Goal: Task Accomplishment & Management: Manage account settings

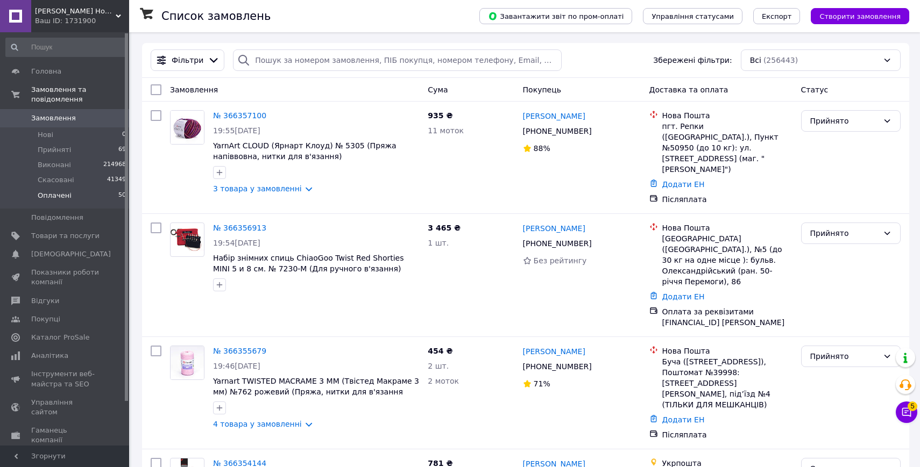
click at [68, 196] on span "Оплачені" at bounding box center [55, 196] width 34 height 10
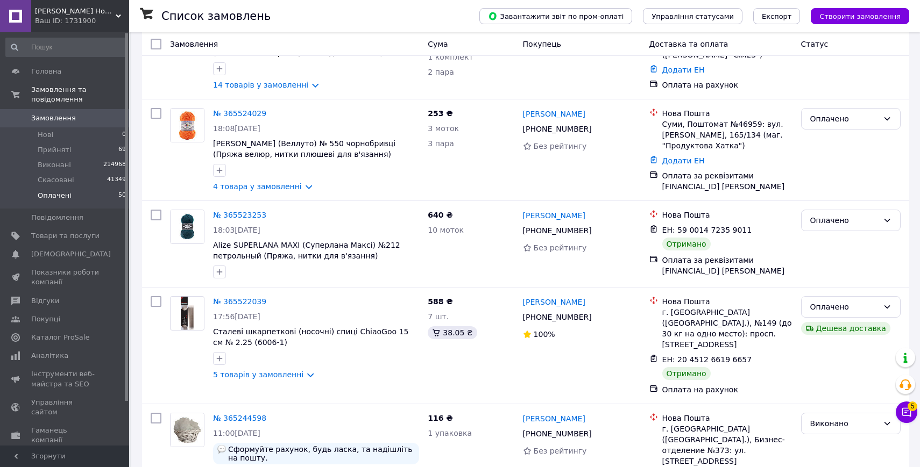
scroll to position [5176, 0]
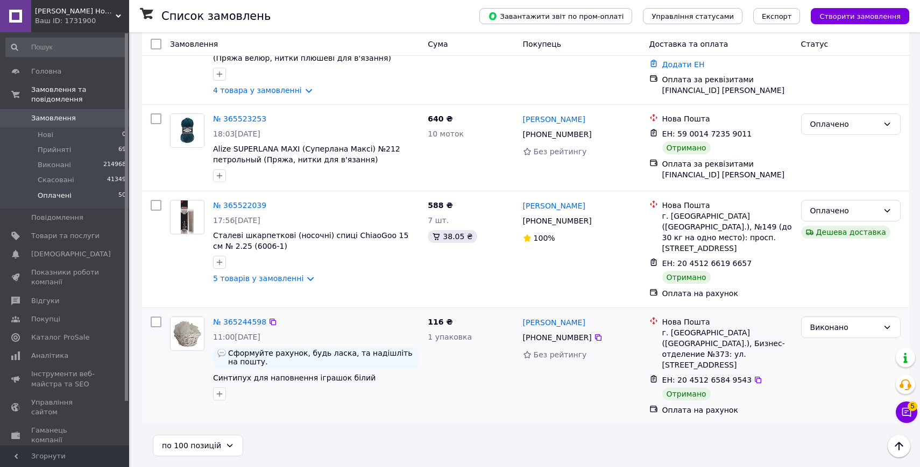
click at [153, 328] on input "checkbox" at bounding box center [156, 322] width 11 height 11
checkbox input "true"
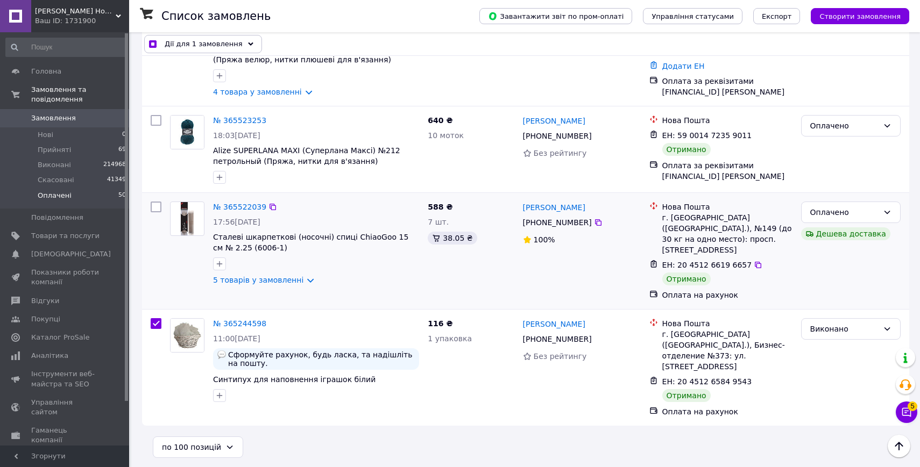
click at [158, 212] on input "checkbox" at bounding box center [156, 207] width 11 height 11
checkbox input "true"
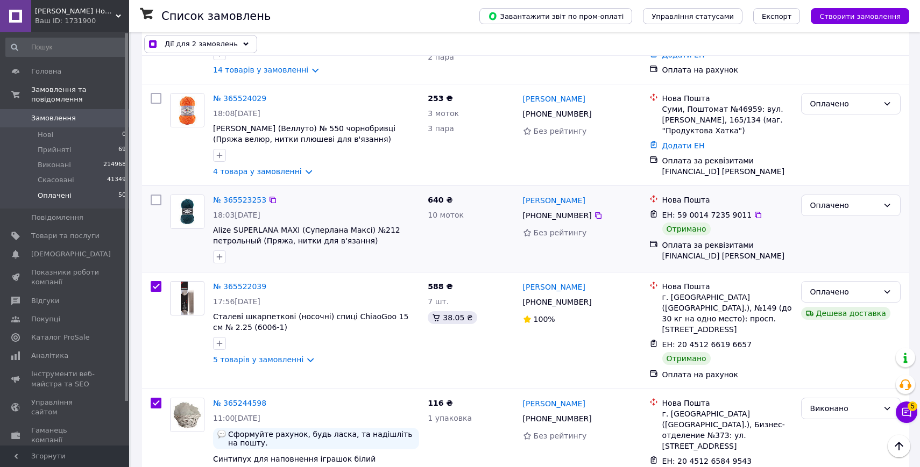
scroll to position [5079, 0]
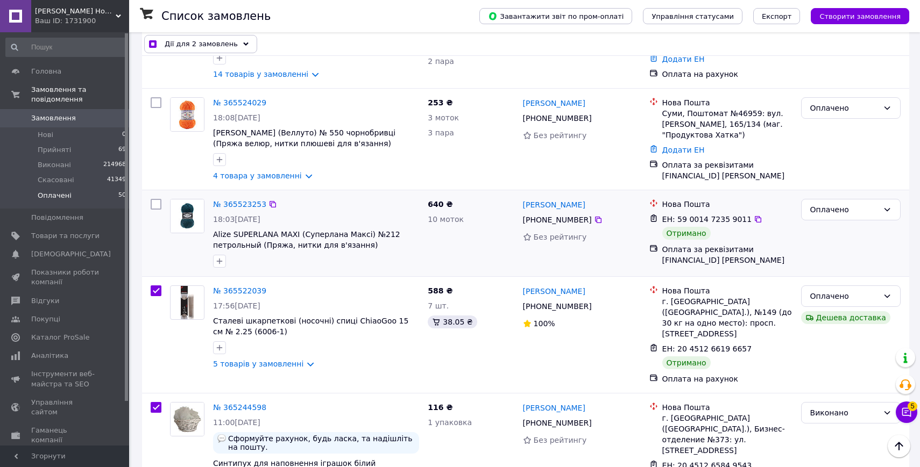
click at [153, 210] on input "checkbox" at bounding box center [156, 204] width 11 height 11
checkbox input "true"
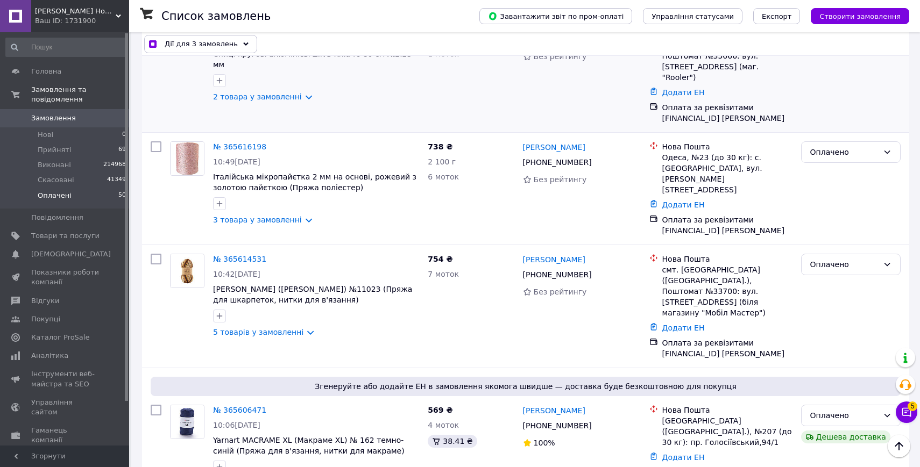
scroll to position [2974, 0]
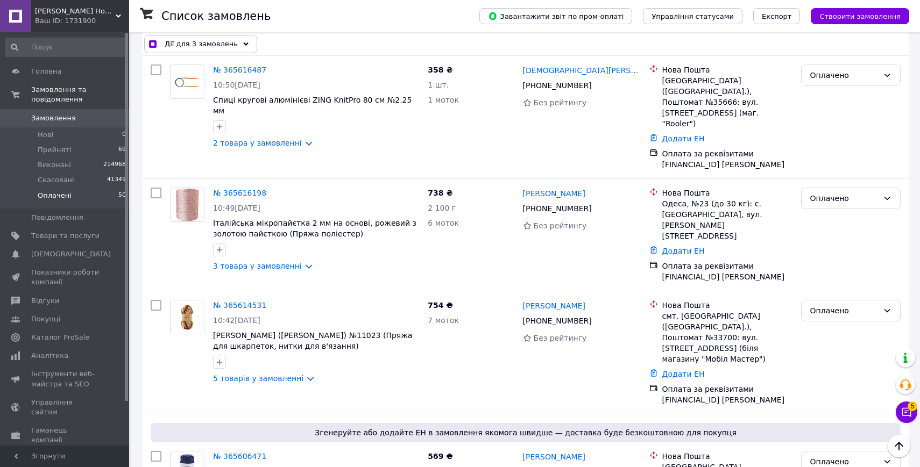
click at [198, 37] on div "Дії для 3 замовлень" at bounding box center [200, 44] width 113 height 18
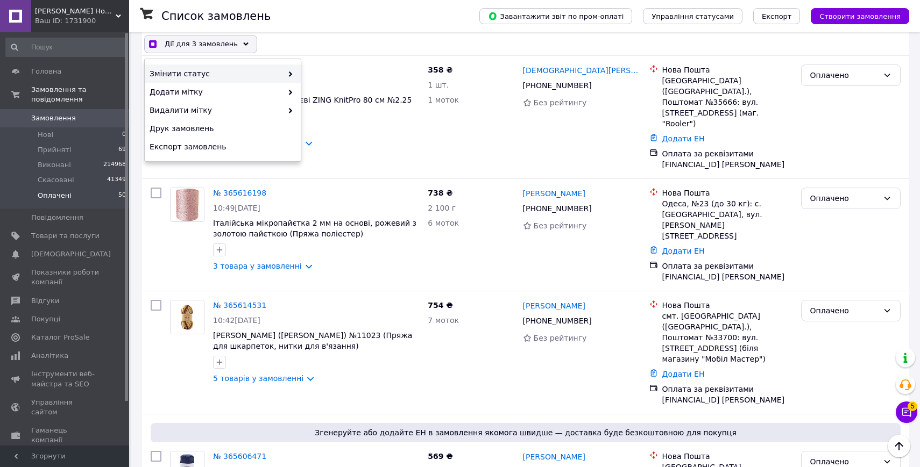
click at [190, 72] on span "Змінити статус" at bounding box center [216, 73] width 133 height 11
checkbox input "true"
click at [332, 92] on div "Виконано" at bounding box center [379, 92] width 156 height 18
checkbox input "false"
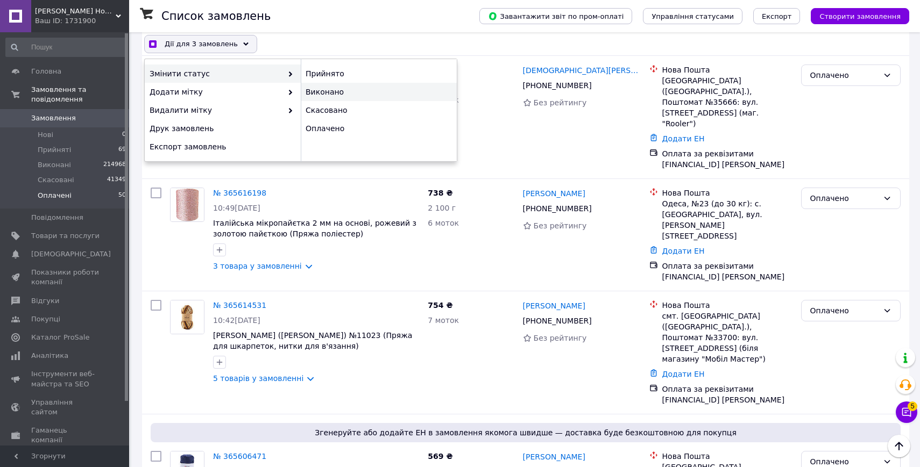
checkbox input "false"
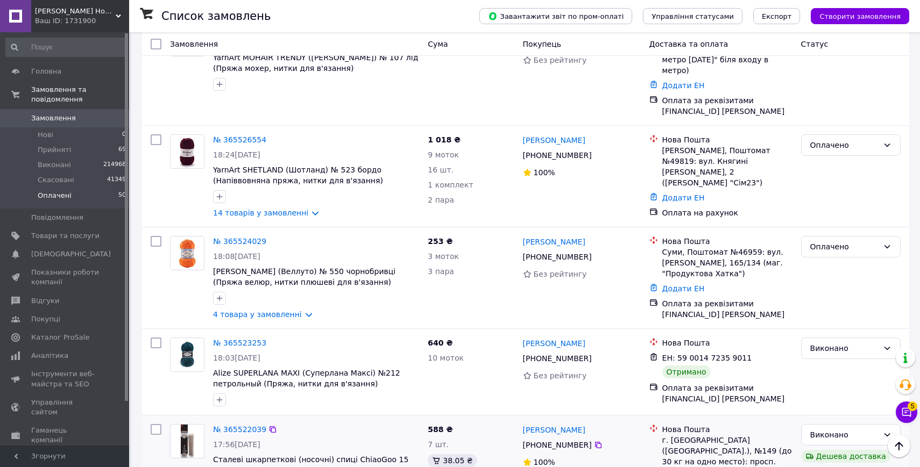
scroll to position [4928, 0]
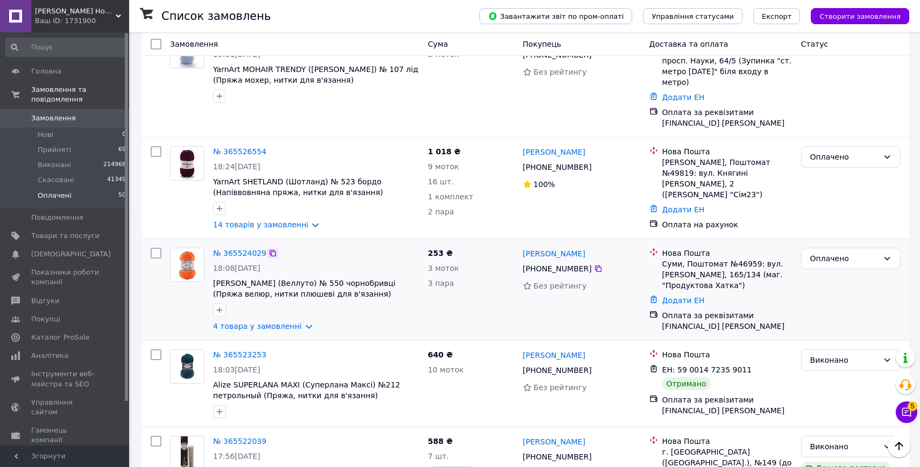
click at [270, 250] on icon at bounding box center [272, 253] width 6 height 6
click at [826, 253] on div "Оплачено" at bounding box center [844, 259] width 68 height 12
click at [829, 290] on li "Виконано" at bounding box center [850, 292] width 98 height 19
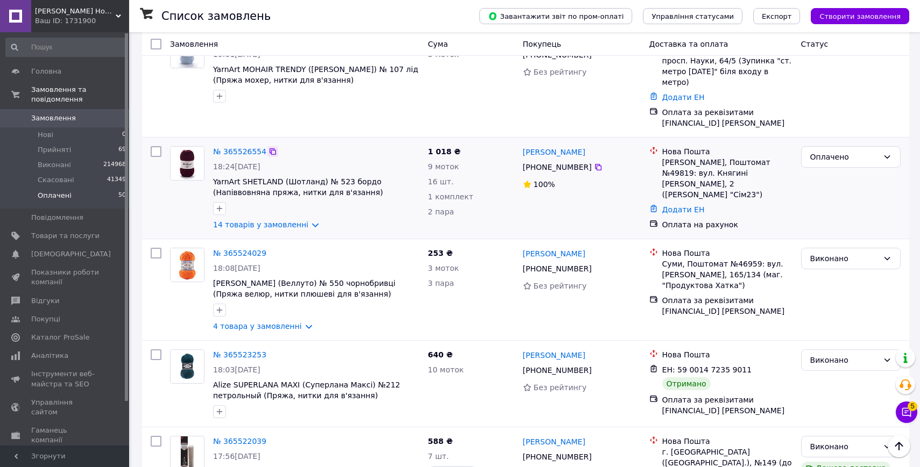
click at [271, 147] on icon at bounding box center [272, 151] width 9 height 9
click at [823, 151] on div "Оплачено" at bounding box center [844, 157] width 68 height 12
click at [830, 194] on li "Виконано" at bounding box center [850, 190] width 98 height 19
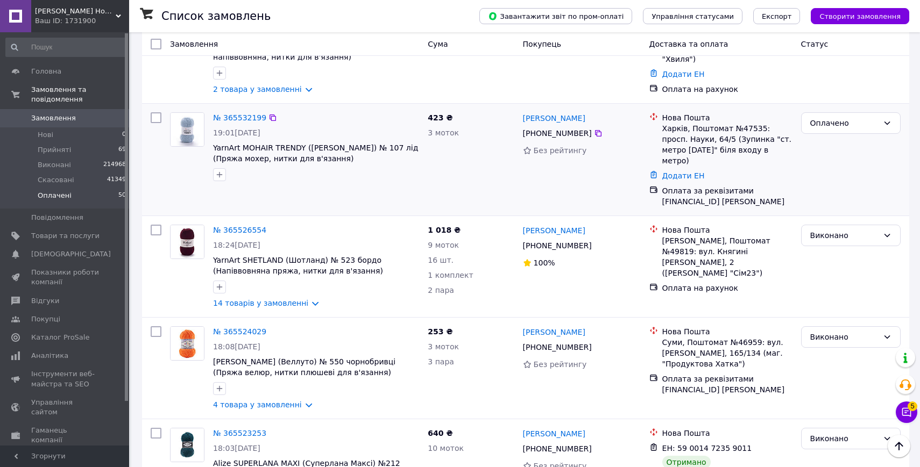
scroll to position [4840, 0]
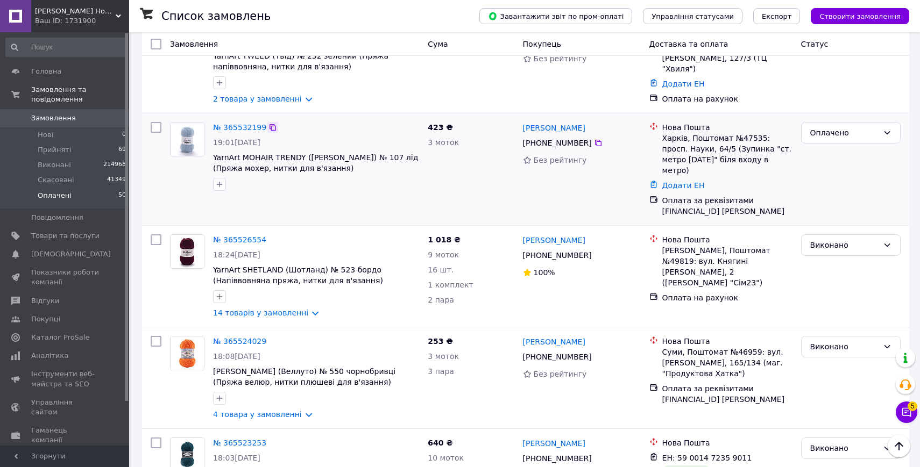
click at [271, 123] on icon at bounding box center [272, 127] width 9 height 9
drag, startPoint x: 819, startPoint y: 113, endPoint x: 820, endPoint y: 124, distance: 10.8
click at [819, 127] on div "Оплачено" at bounding box center [844, 133] width 68 height 12
click at [826, 157] on li "Виконано" at bounding box center [850, 155] width 98 height 19
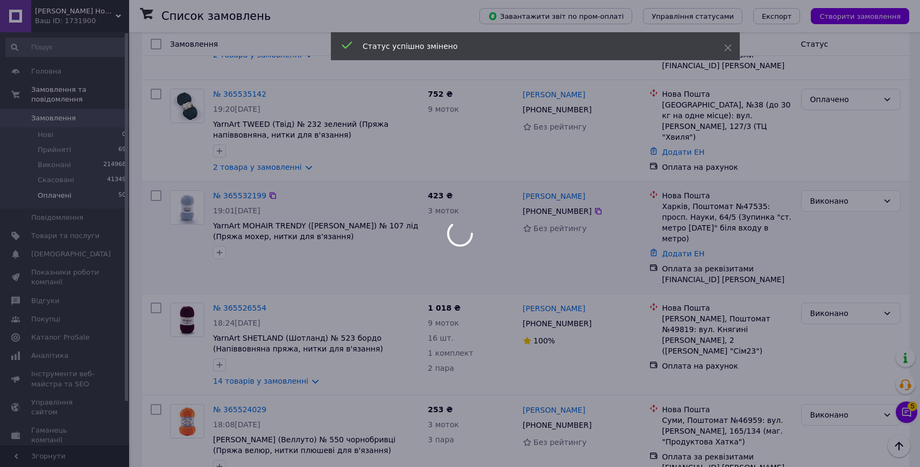
scroll to position [4764, 0]
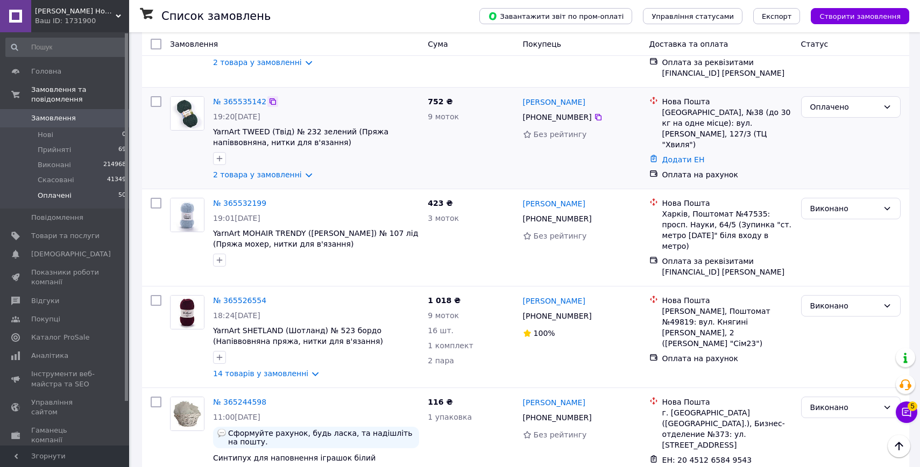
click at [271, 97] on icon at bounding box center [272, 101] width 9 height 9
click at [816, 96] on div "Оплачено" at bounding box center [851, 107] width 100 height 22
click at [824, 132] on li "Виконано" at bounding box center [850, 129] width 98 height 19
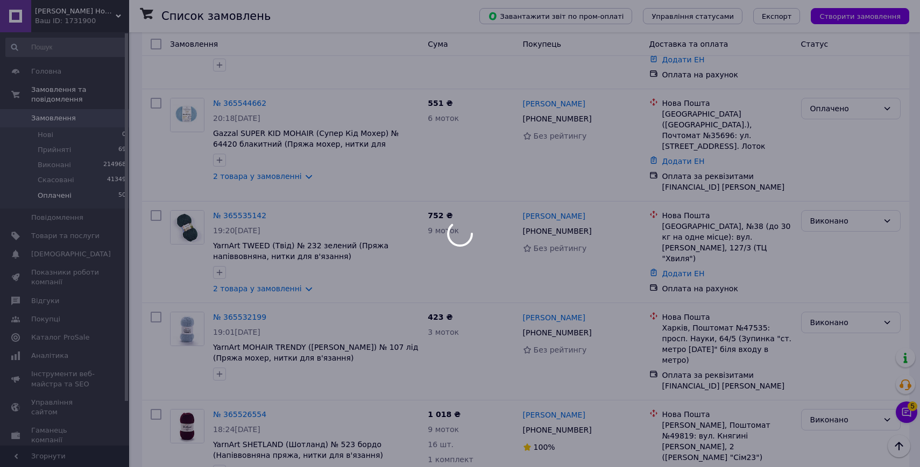
scroll to position [4645, 0]
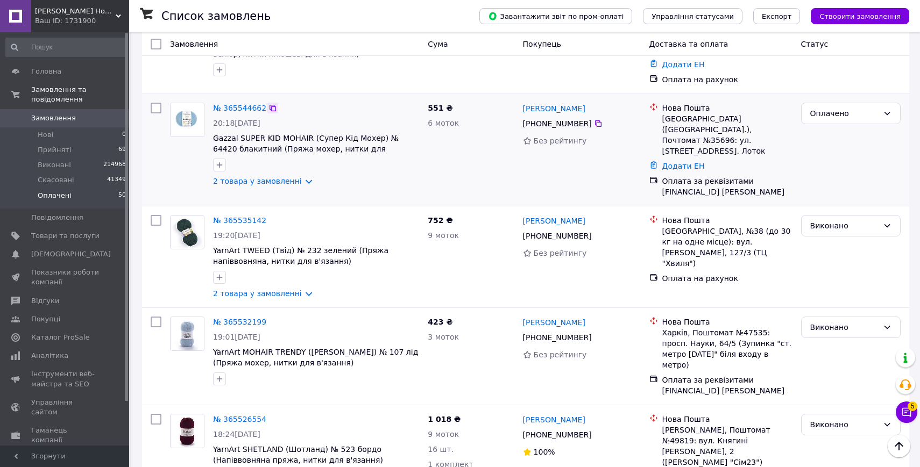
click at [270, 104] on icon at bounding box center [272, 108] width 9 height 9
drag, startPoint x: 826, startPoint y: 83, endPoint x: 826, endPoint y: 93, distance: 10.2
click at [826, 108] on div "Оплачено" at bounding box center [844, 114] width 68 height 12
click at [829, 126] on li "Виконано" at bounding box center [850, 125] width 98 height 19
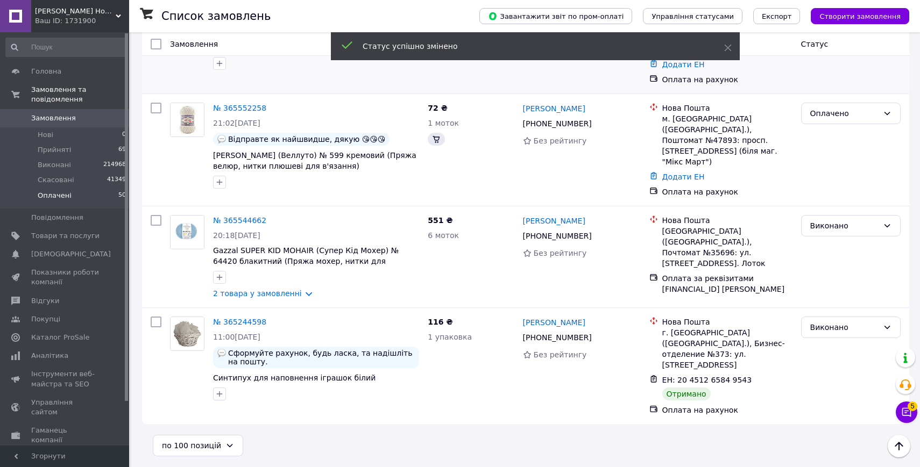
scroll to position [4499, 0]
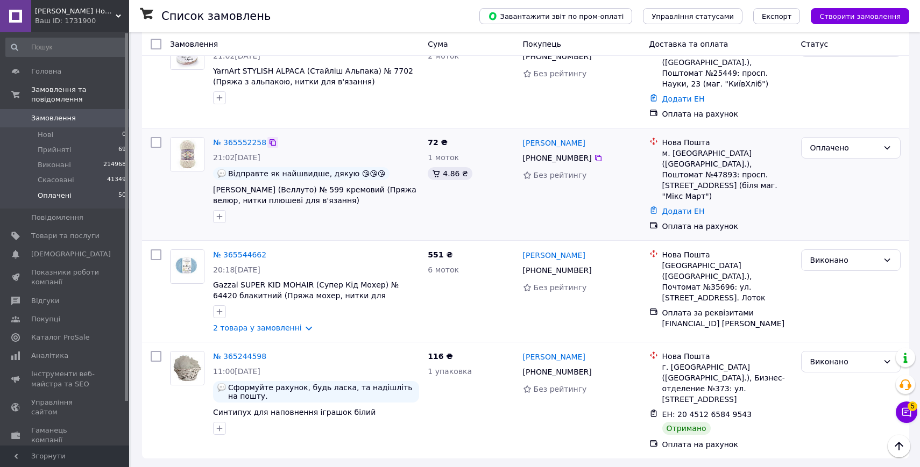
click at [271, 138] on icon at bounding box center [272, 142] width 9 height 9
click at [851, 142] on div "Оплачено" at bounding box center [844, 148] width 68 height 12
click at [841, 190] on li "Скасовано" at bounding box center [850, 188] width 98 height 19
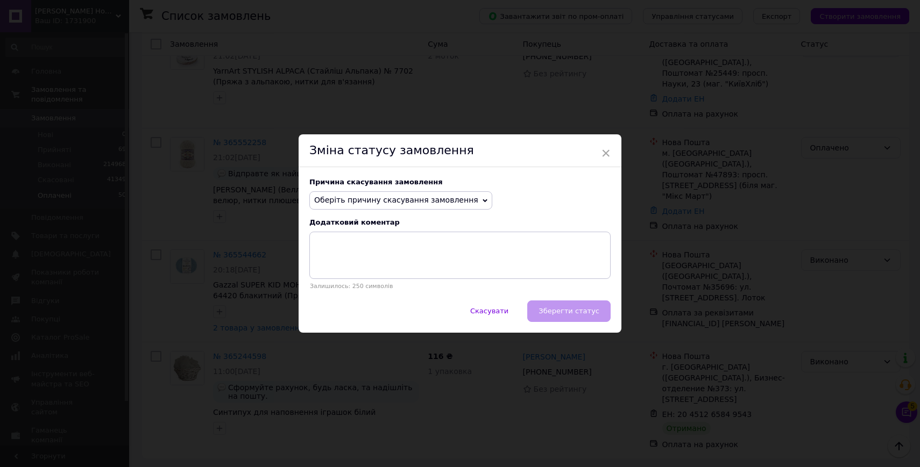
click at [404, 199] on span "Оберіть причину скасування замовлення" at bounding box center [396, 200] width 164 height 9
click at [403, 236] on li "Немає різновиду товару" at bounding box center [401, 236] width 182 height 15
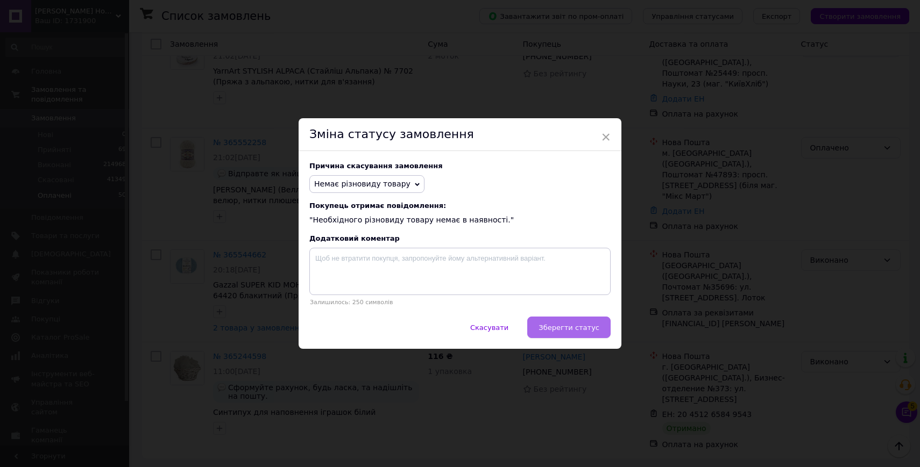
click at [582, 324] on span "Зберегти статус" at bounding box center [568, 328] width 61 height 8
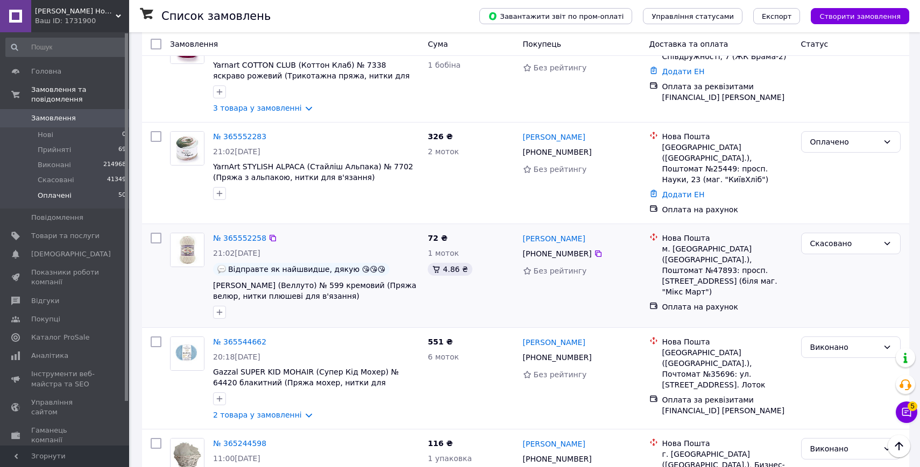
scroll to position [4393, 0]
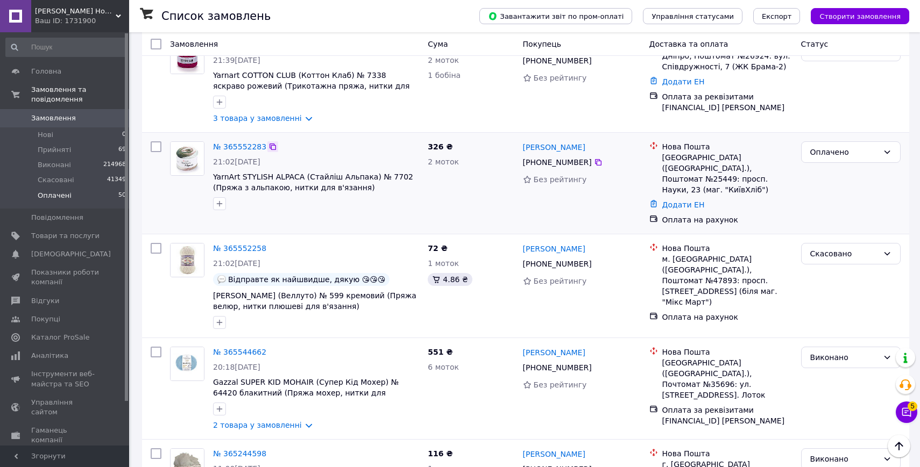
click at [271, 143] on icon at bounding box center [272, 147] width 9 height 9
click at [850, 146] on div "Оплачено" at bounding box center [844, 152] width 68 height 12
click at [829, 183] on li "Виконано" at bounding box center [850, 183] width 98 height 19
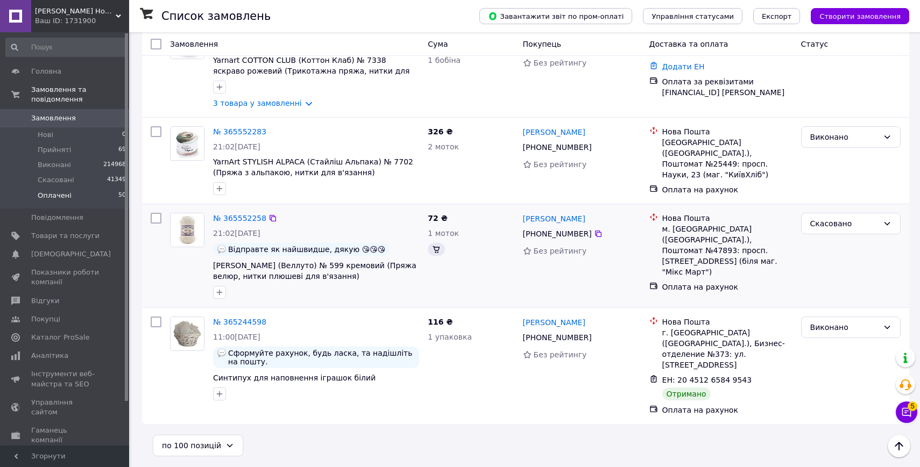
scroll to position [4386, 0]
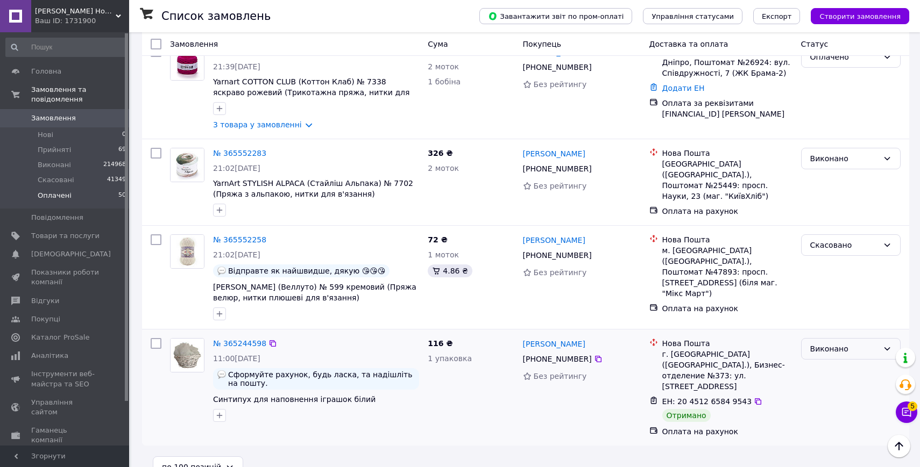
click at [823, 344] on div "Виконано" at bounding box center [851, 349] width 100 height 22
click at [829, 363] on li "Прийнято" at bounding box center [850, 361] width 98 height 19
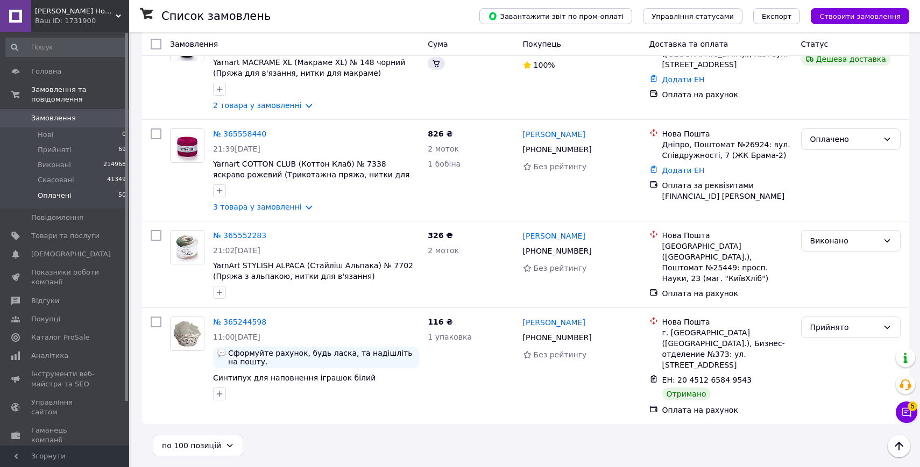
scroll to position [4282, 0]
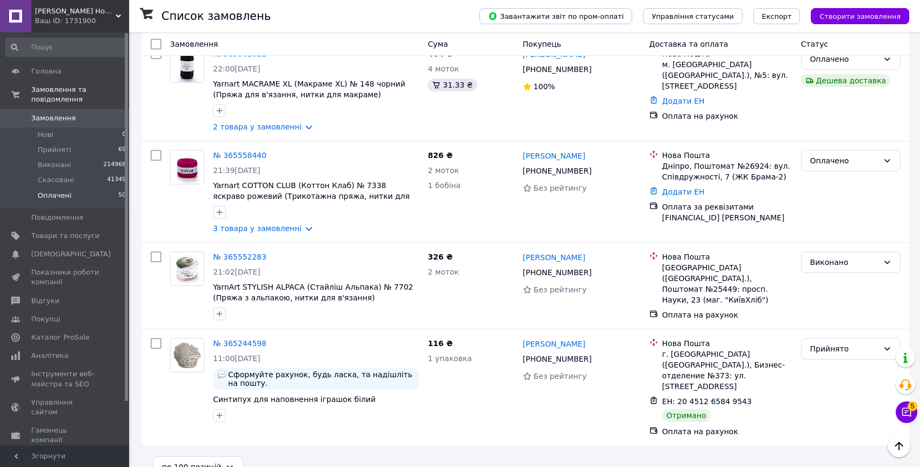
click at [823, 343] on div "Прийнято" at bounding box center [844, 349] width 68 height 12
click at [829, 358] on li "Виконано" at bounding box center [850, 361] width 98 height 19
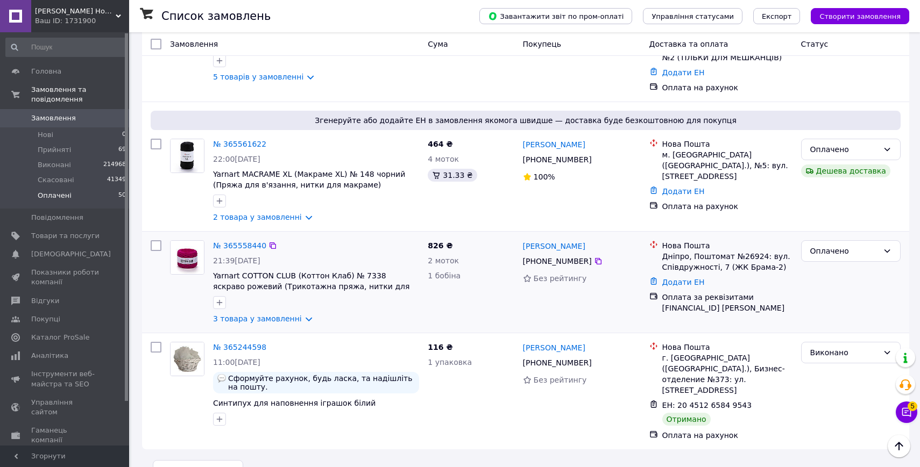
scroll to position [4196, 0]
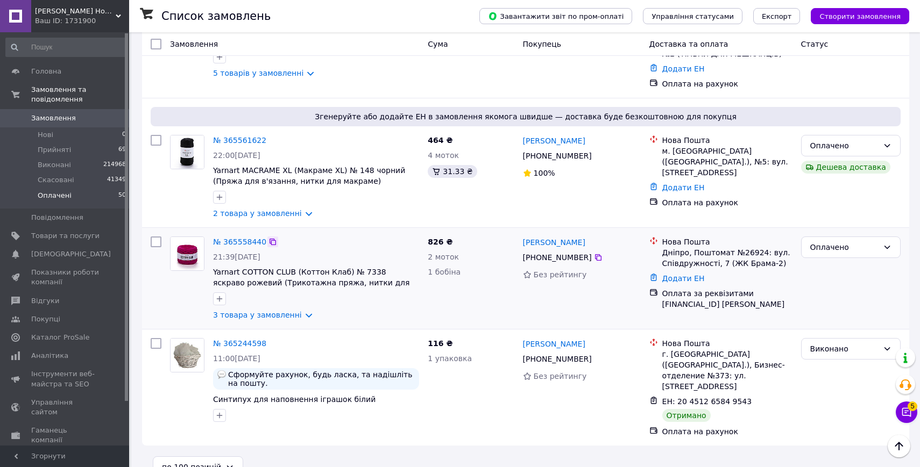
click at [268, 238] on icon at bounding box center [272, 242] width 9 height 9
click at [818, 237] on div "Оплачено" at bounding box center [851, 248] width 100 height 22
click at [834, 264] on li "Виконано" at bounding box center [850, 268] width 98 height 19
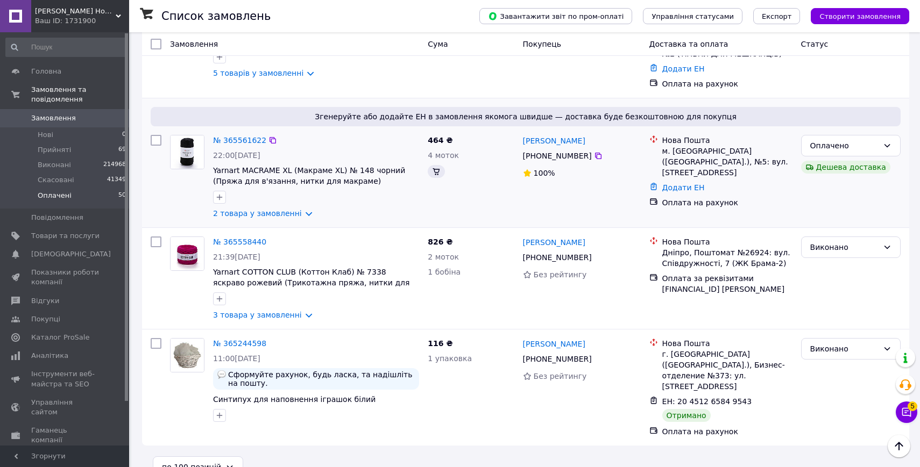
scroll to position [4185, 0]
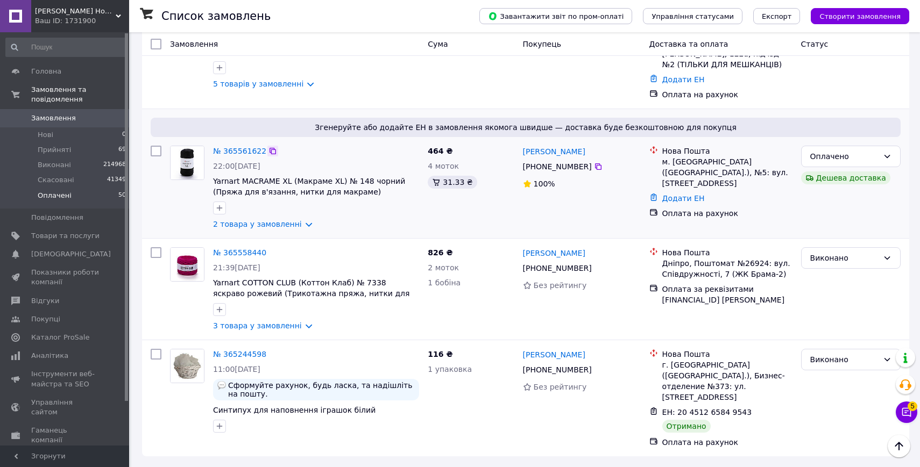
click at [270, 147] on icon at bounding box center [272, 151] width 9 height 9
click at [826, 137] on div "«Дешева доставка» для продавця Новою Поштою на Prom." at bounding box center [816, 118] width 134 height 49
click at [893, 146] on div "Оплачено" at bounding box center [851, 157] width 100 height 22
click at [837, 178] on li "Виконано" at bounding box center [850, 176] width 98 height 19
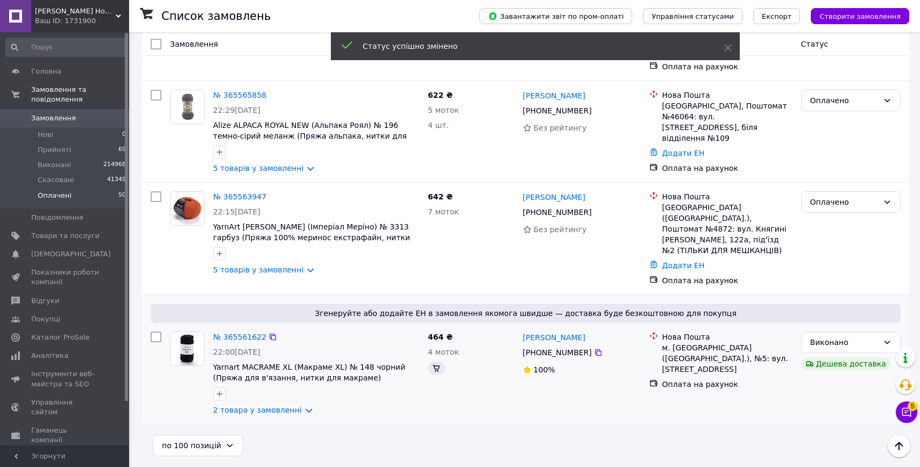
scroll to position [3977, 0]
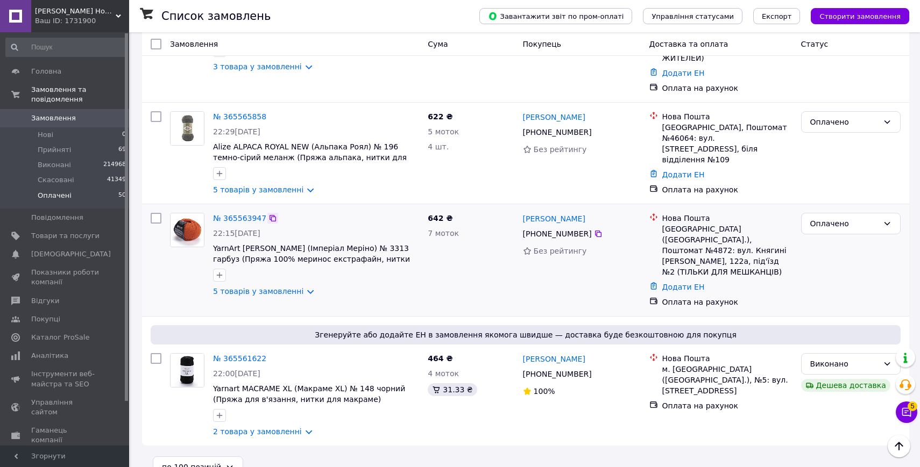
click at [271, 214] on icon at bounding box center [272, 218] width 9 height 9
click at [834, 218] on div "Оплачено" at bounding box center [844, 224] width 68 height 12
click at [826, 253] on li "Виконано" at bounding box center [850, 255] width 98 height 19
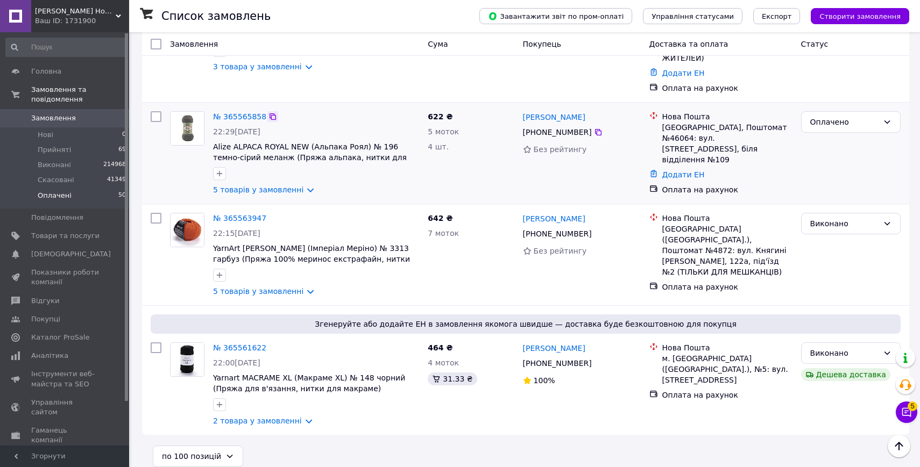
click at [269, 112] on icon at bounding box center [272, 116] width 9 height 9
click at [849, 111] on div "Оплачено" at bounding box center [851, 122] width 100 height 22
click at [839, 116] on div "Оплачено" at bounding box center [844, 122] width 68 height 12
drag, startPoint x: 839, startPoint y: 111, endPoint x: 838, endPoint y: 117, distance: 5.4
click at [837, 116] on div "Оплачено" at bounding box center [844, 122] width 68 height 12
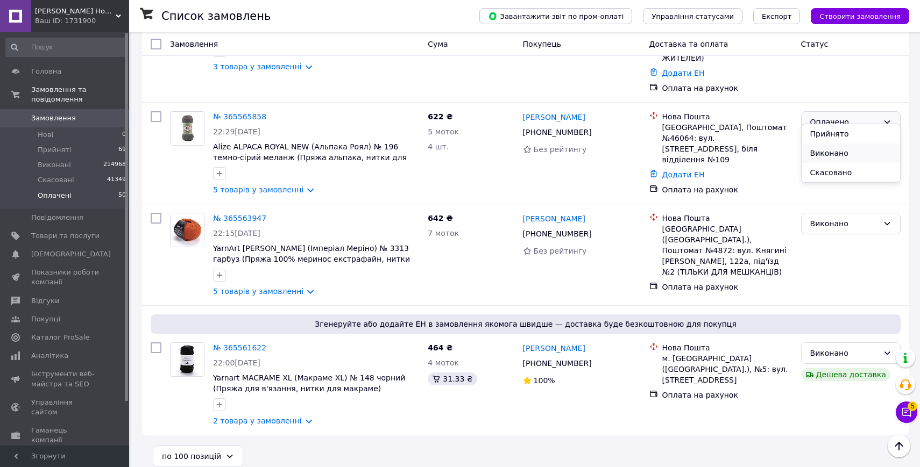
click at [834, 156] on li "Виконано" at bounding box center [850, 153] width 98 height 19
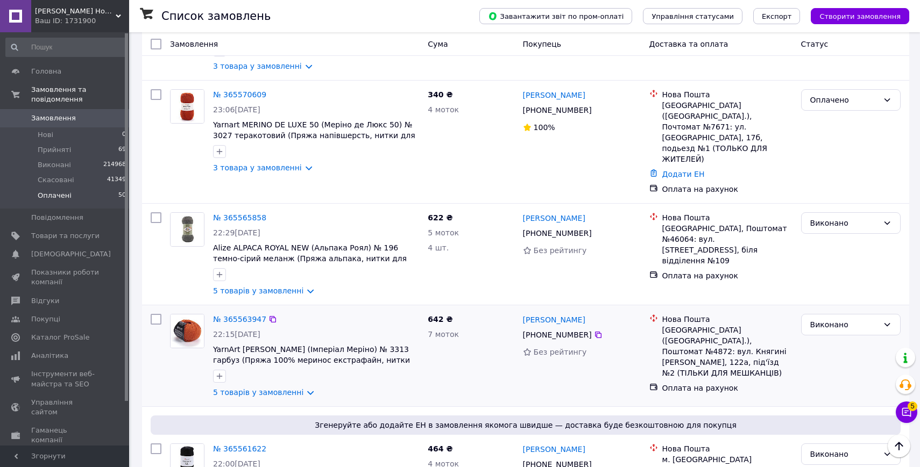
scroll to position [3876, 0]
click at [271, 100] on icon at bounding box center [272, 95] width 9 height 9
click at [837, 106] on div "Оплачено" at bounding box center [844, 101] width 68 height 12
click at [830, 154] on li "Виконано" at bounding box center [850, 153] width 98 height 19
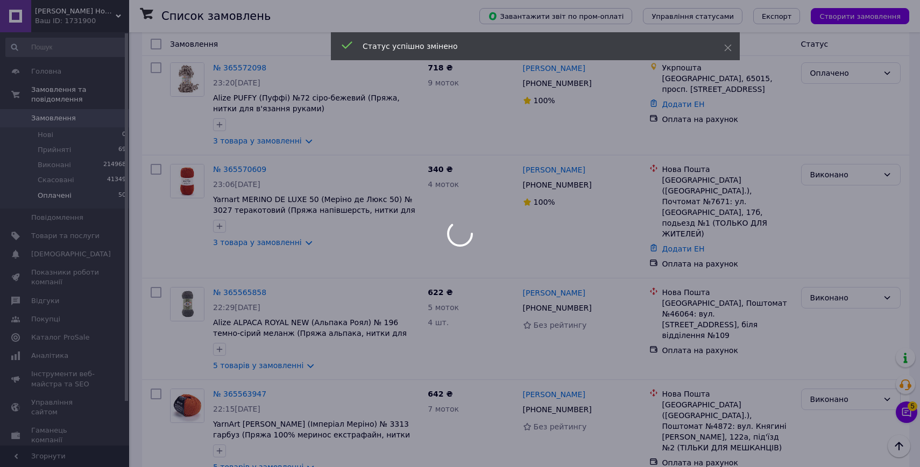
scroll to position [3764, 0]
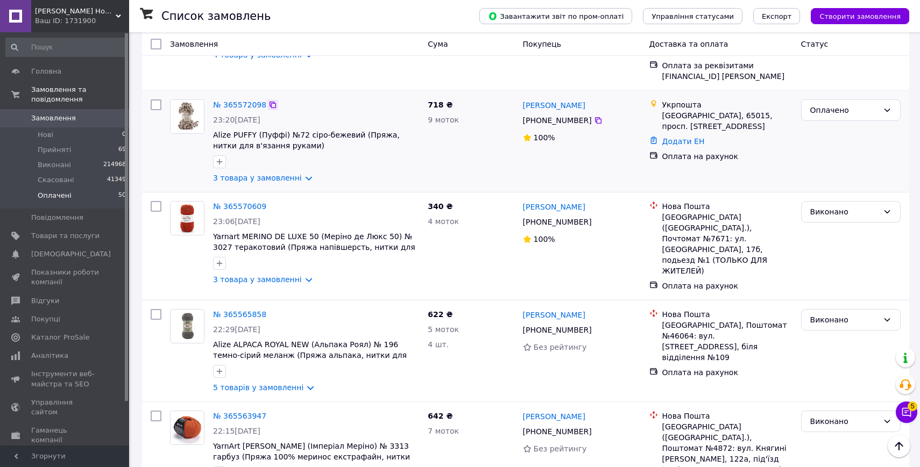
click at [270, 108] on icon at bounding box center [272, 105] width 6 height 6
click at [157, 110] on input "checkbox" at bounding box center [156, 105] width 11 height 11
checkbox input "true"
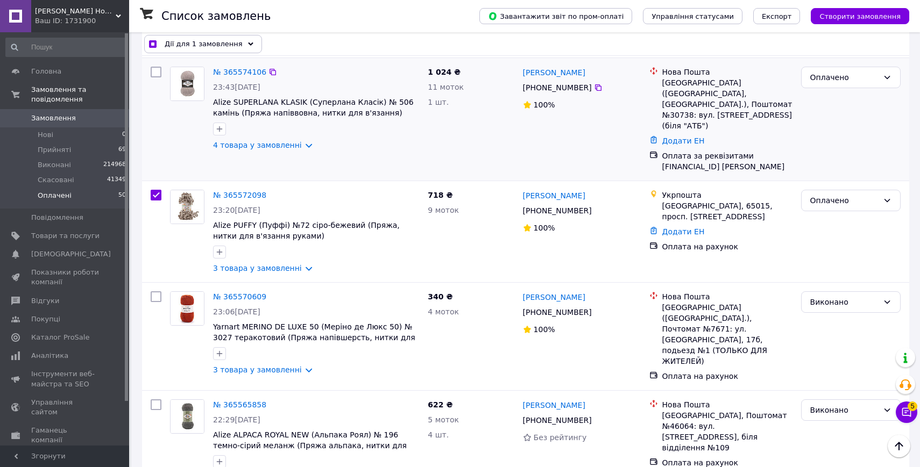
scroll to position [3670, 0]
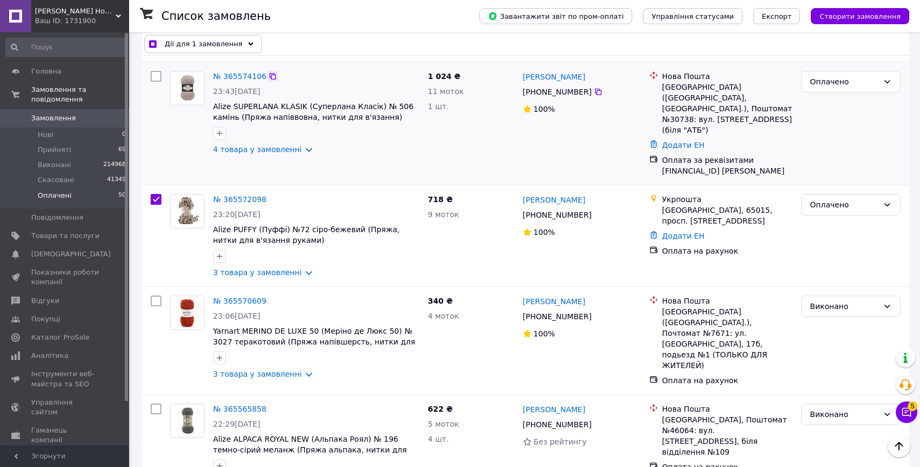
click at [272, 75] on icon at bounding box center [272, 76] width 6 height 6
checkbox input "true"
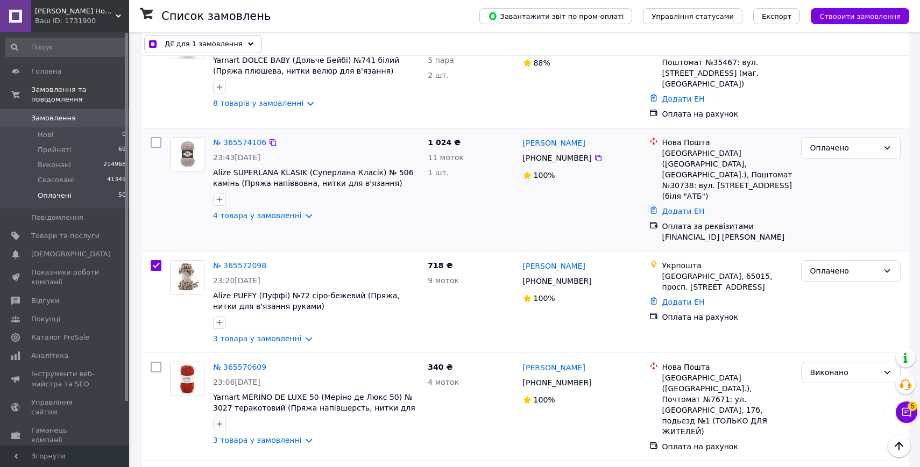
click at [158, 137] on input "checkbox" at bounding box center [156, 142] width 11 height 11
checkbox input "true"
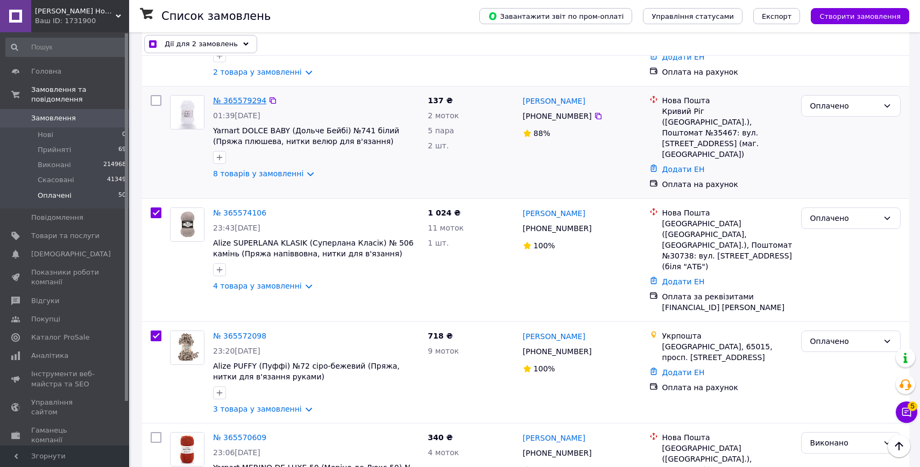
scroll to position [3533, 0]
click at [271, 105] on icon at bounding box center [272, 101] width 9 height 9
checkbox input "true"
click at [155, 106] on input "checkbox" at bounding box center [156, 101] width 11 height 11
checkbox input "true"
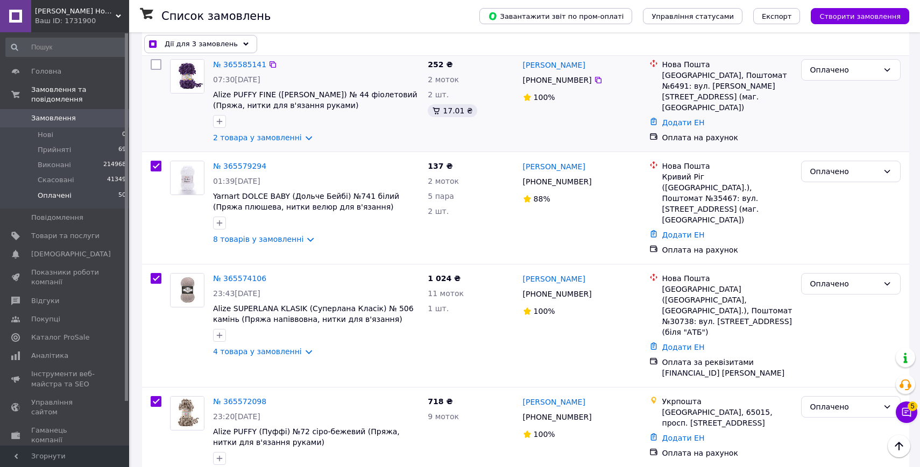
scroll to position [3457, 0]
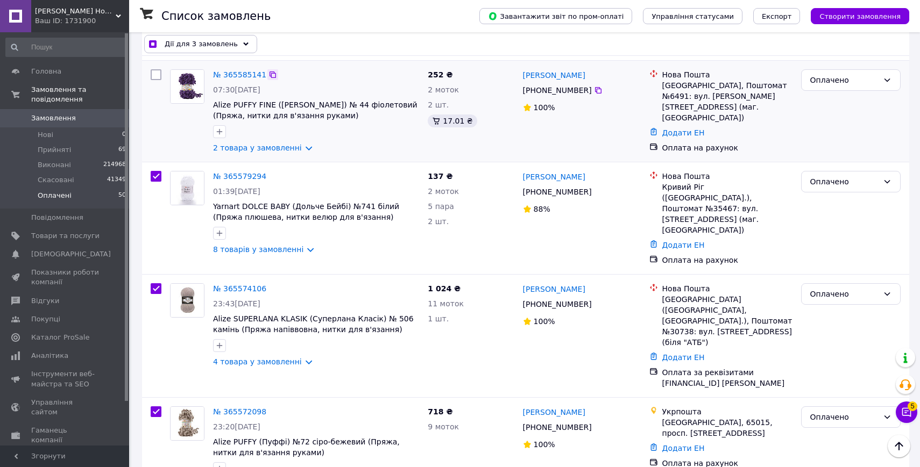
click at [269, 78] on icon at bounding box center [272, 75] width 6 height 6
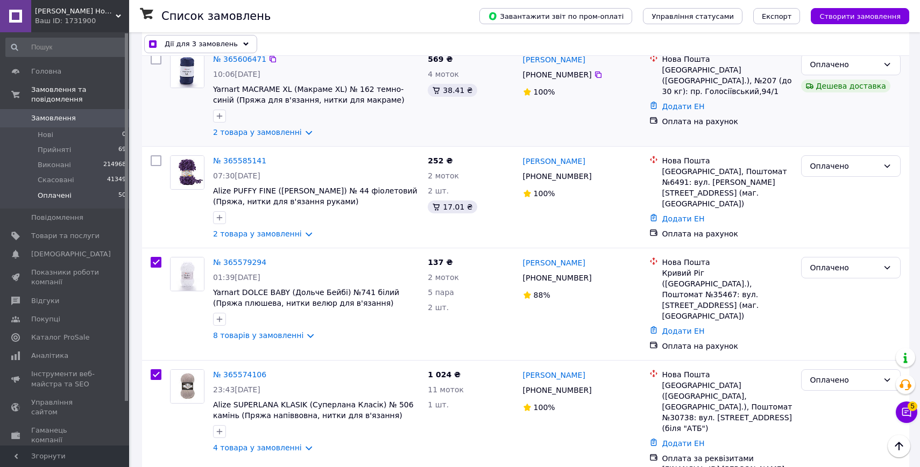
scroll to position [3349, 0]
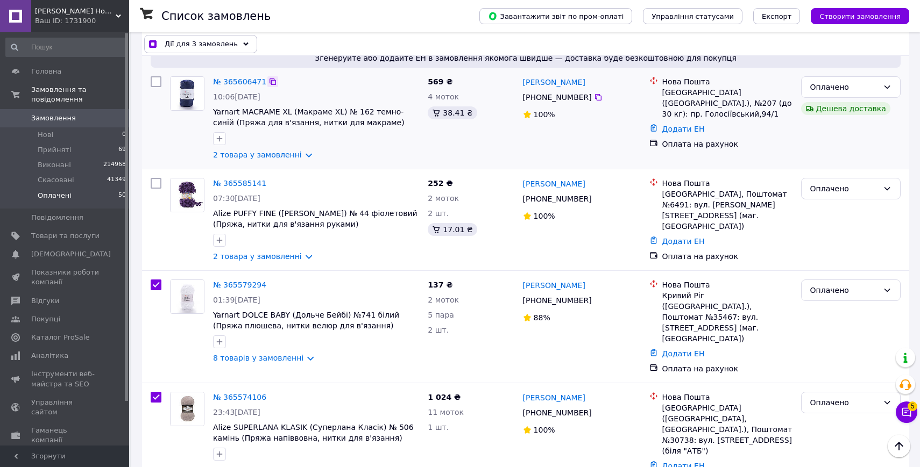
click at [273, 85] on icon at bounding box center [272, 82] width 6 height 6
checkbox input "true"
click at [155, 189] on input "checkbox" at bounding box center [156, 183] width 11 height 11
checkbox input "true"
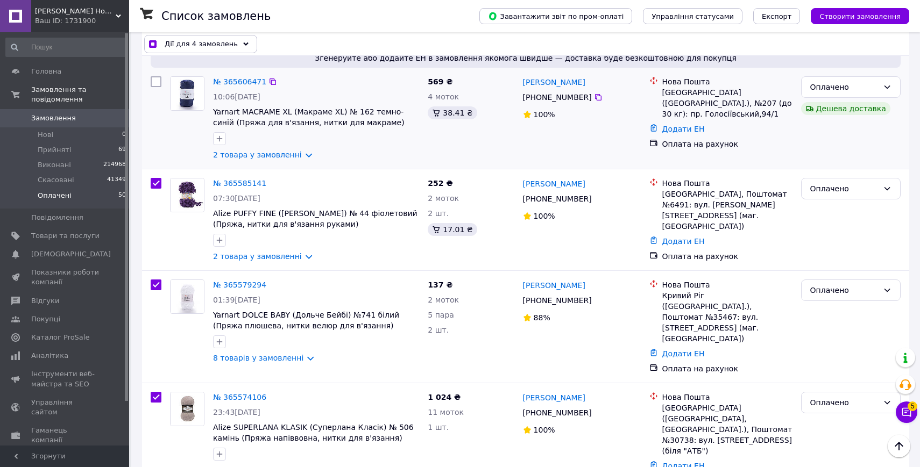
drag, startPoint x: 156, startPoint y: 90, endPoint x: 161, endPoint y: 112, distance: 23.2
click at [155, 87] on input "checkbox" at bounding box center [156, 81] width 11 height 11
checkbox input "true"
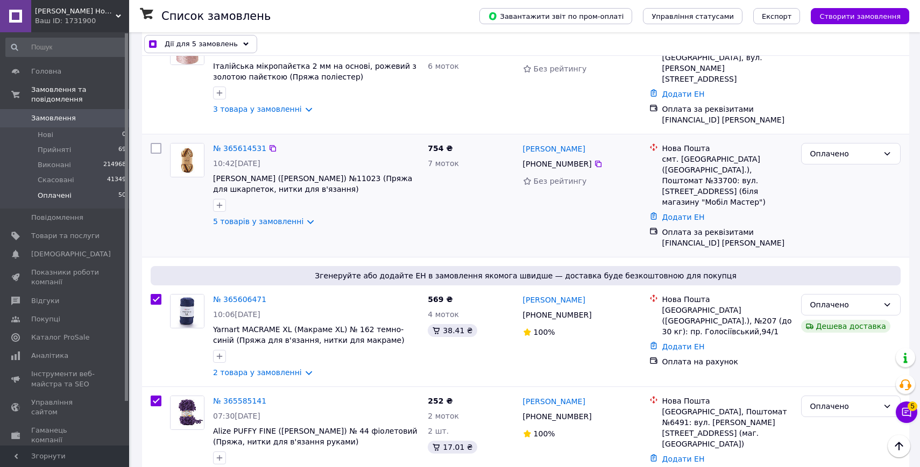
scroll to position [3127, 0]
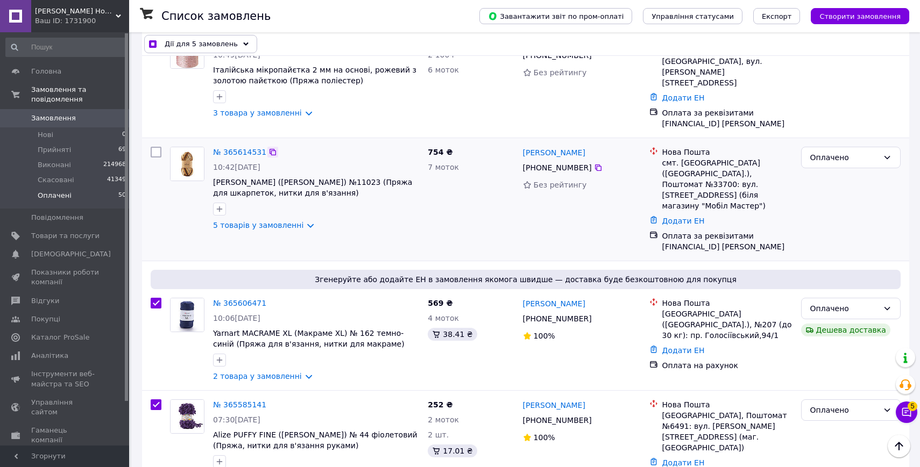
click at [273, 148] on icon at bounding box center [272, 152] width 9 height 9
checkbox input "true"
click at [153, 147] on input "checkbox" at bounding box center [156, 152] width 11 height 11
checkbox input "true"
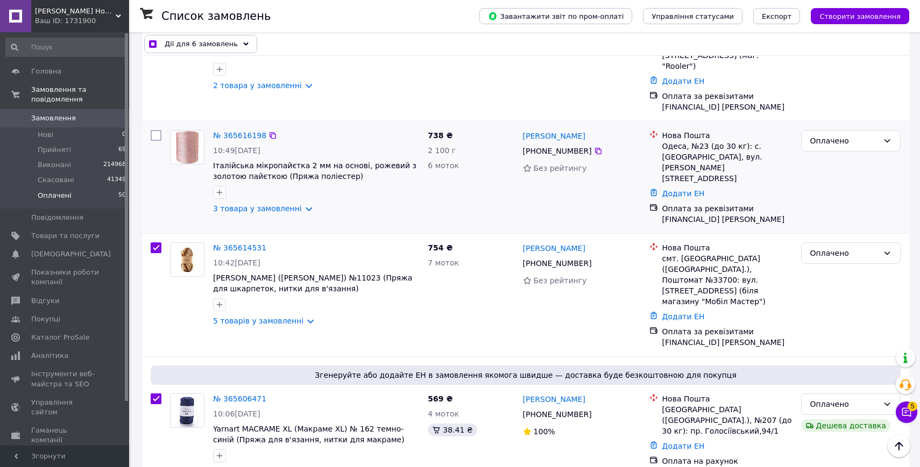
scroll to position [3022, 0]
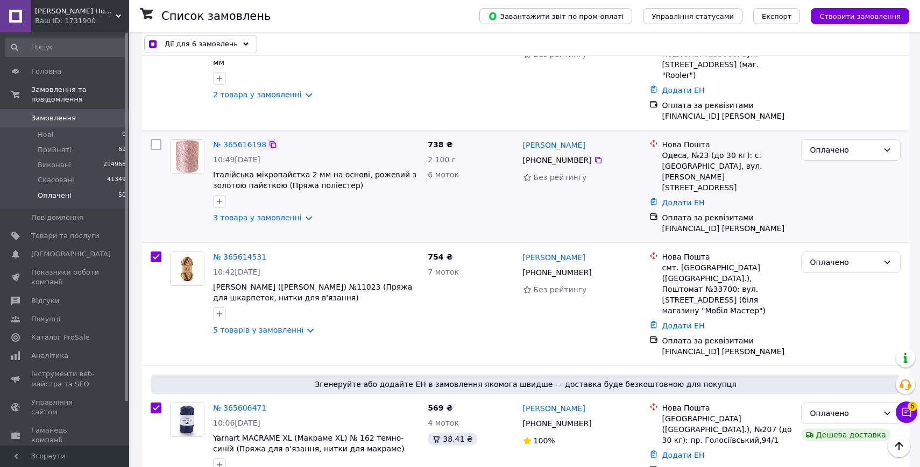
click at [271, 140] on icon at bounding box center [272, 144] width 9 height 9
checkbox input "true"
click at [158, 139] on input "checkbox" at bounding box center [156, 144] width 11 height 11
checkbox input "true"
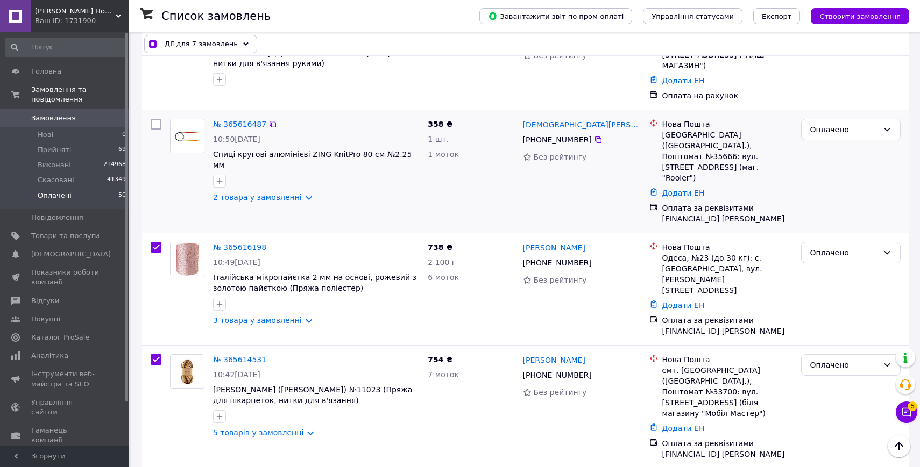
scroll to position [2915, 0]
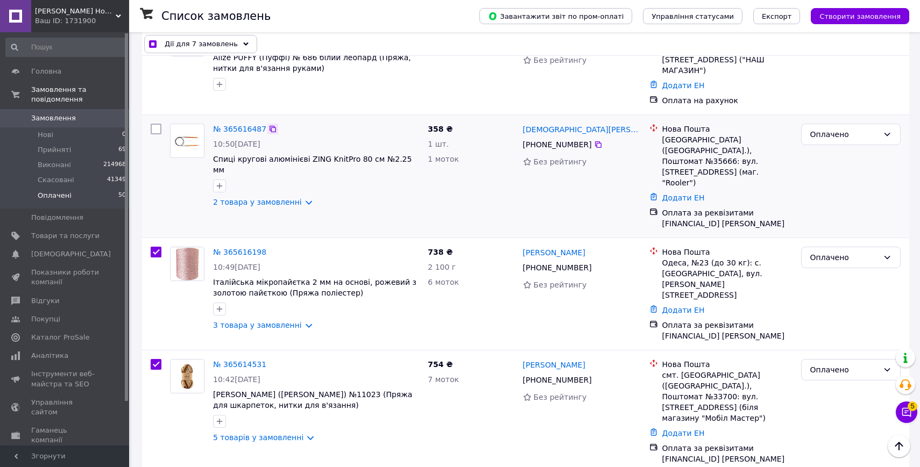
click at [271, 125] on icon at bounding box center [272, 129] width 9 height 9
checkbox input "true"
click at [157, 124] on input "checkbox" at bounding box center [156, 129] width 11 height 11
checkbox input "true"
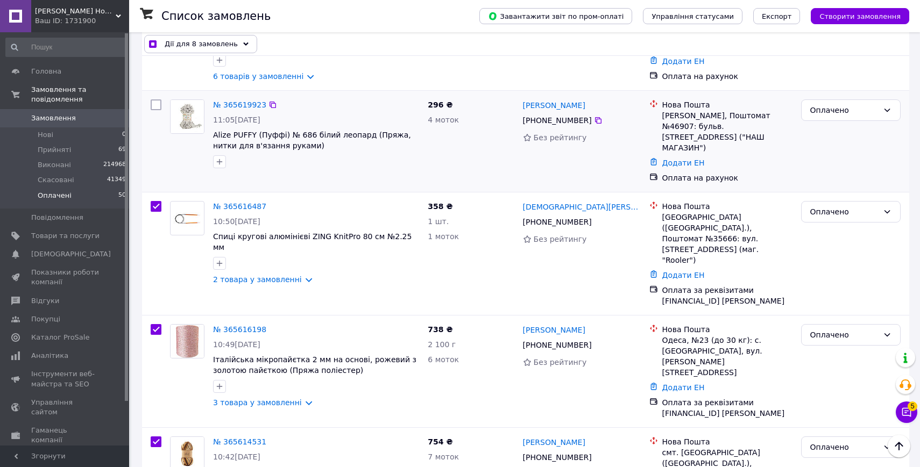
scroll to position [2832, 0]
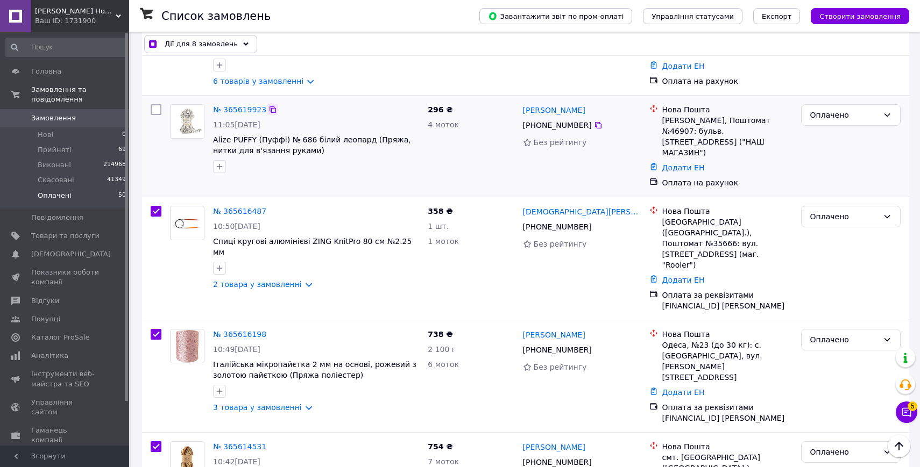
click at [269, 106] on icon at bounding box center [272, 109] width 6 height 6
checkbox input "true"
drag, startPoint x: 153, startPoint y: 99, endPoint x: 163, endPoint y: 119, distance: 22.9
click at [153, 104] on input "checkbox" at bounding box center [156, 109] width 11 height 11
checkbox input "true"
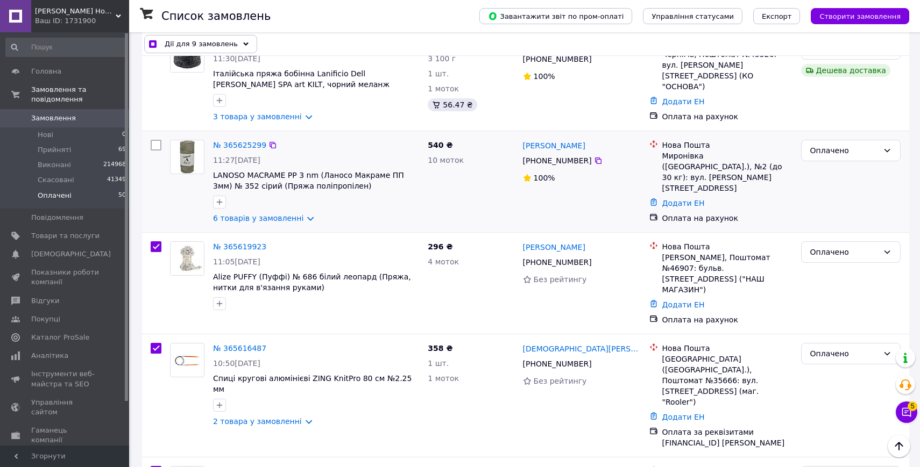
scroll to position [2692, 0]
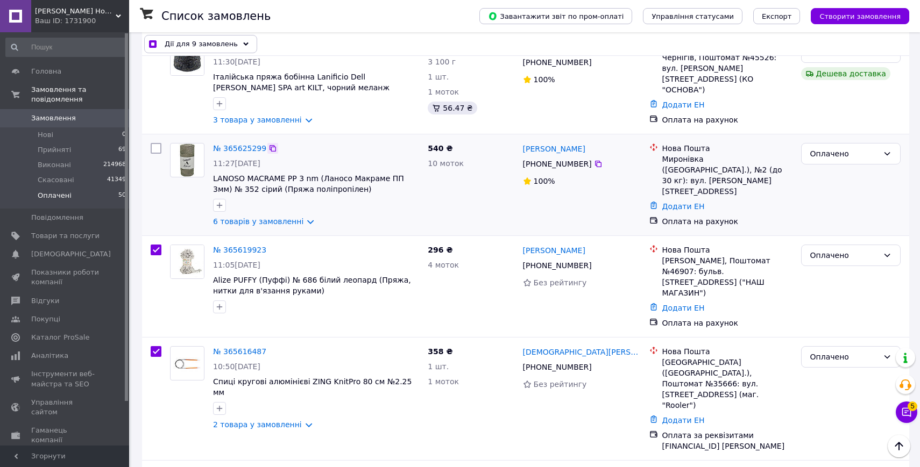
click at [271, 144] on icon at bounding box center [272, 148] width 9 height 9
checkbox input "true"
click at [154, 143] on input "checkbox" at bounding box center [156, 148] width 11 height 11
checkbox input "true"
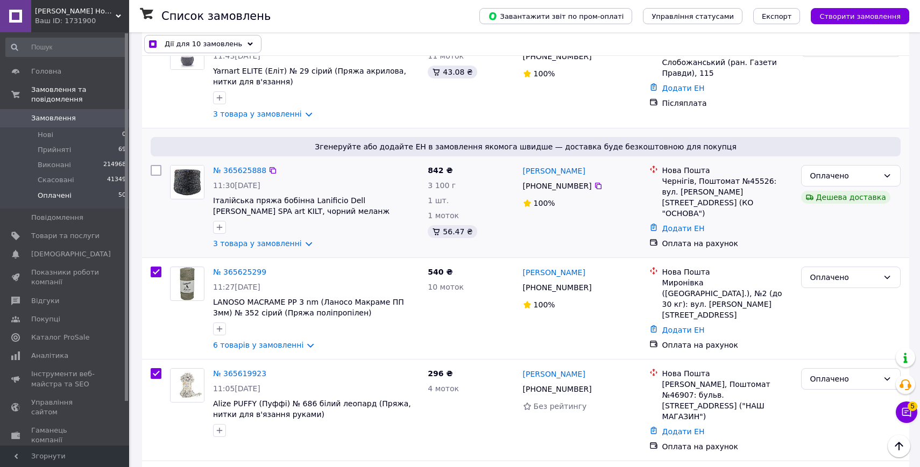
scroll to position [2566, 0]
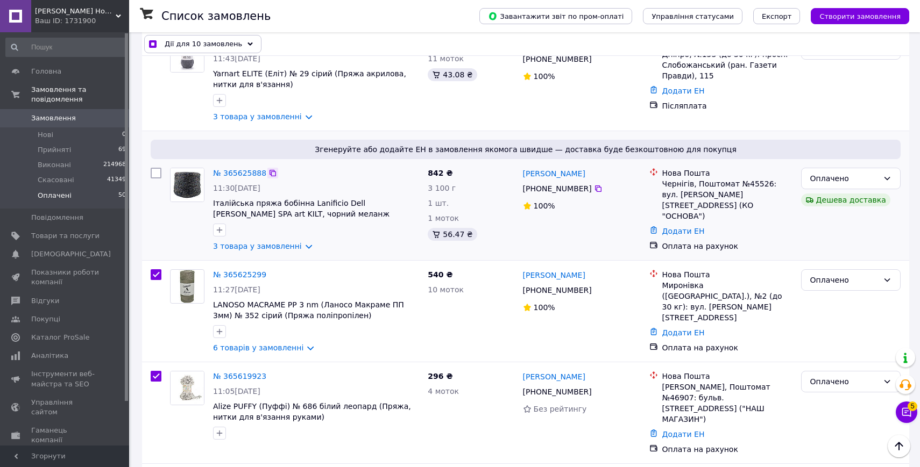
click at [274, 169] on icon at bounding box center [272, 173] width 9 height 9
checkbox input "true"
click at [155, 168] on input "checkbox" at bounding box center [156, 173] width 11 height 11
checkbox input "true"
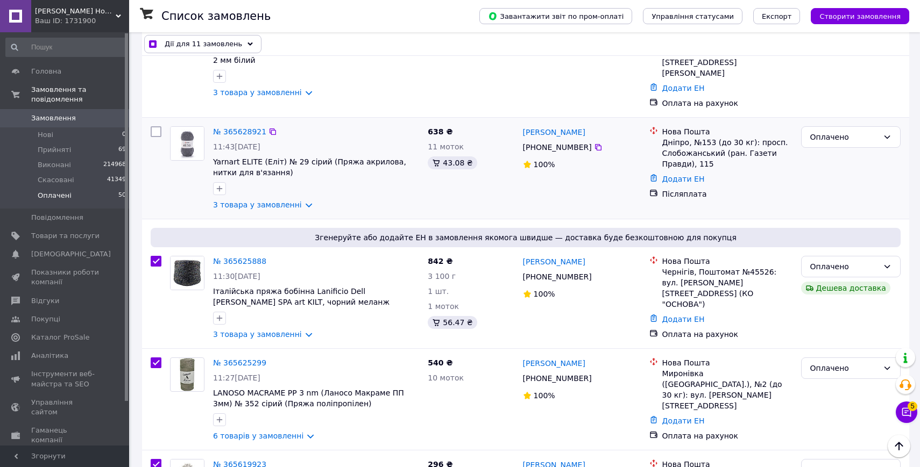
scroll to position [2477, 0]
click at [159, 257] on input "checkbox" at bounding box center [156, 262] width 11 height 11
checkbox input "false"
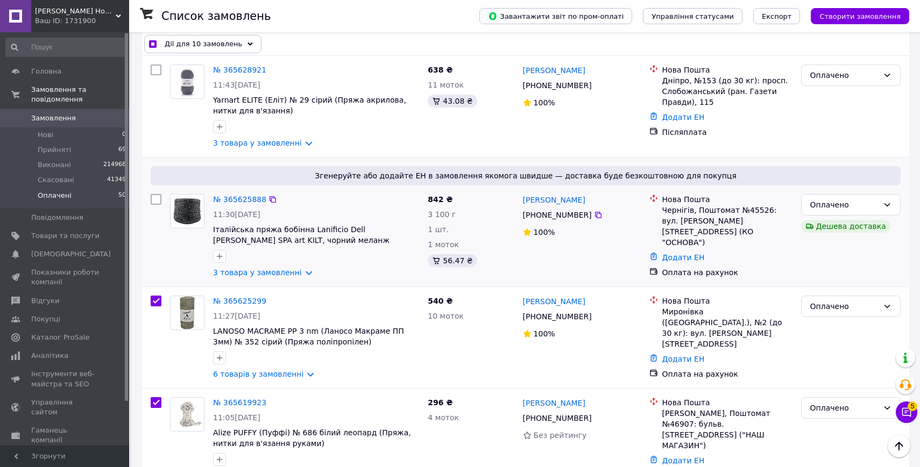
scroll to position [2541, 0]
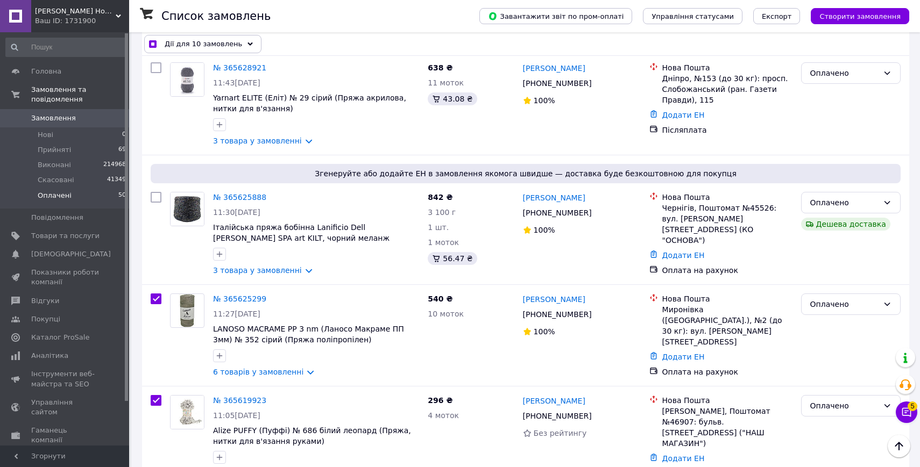
click at [219, 41] on span "Дії для 10 замовлень" at bounding box center [203, 44] width 77 height 11
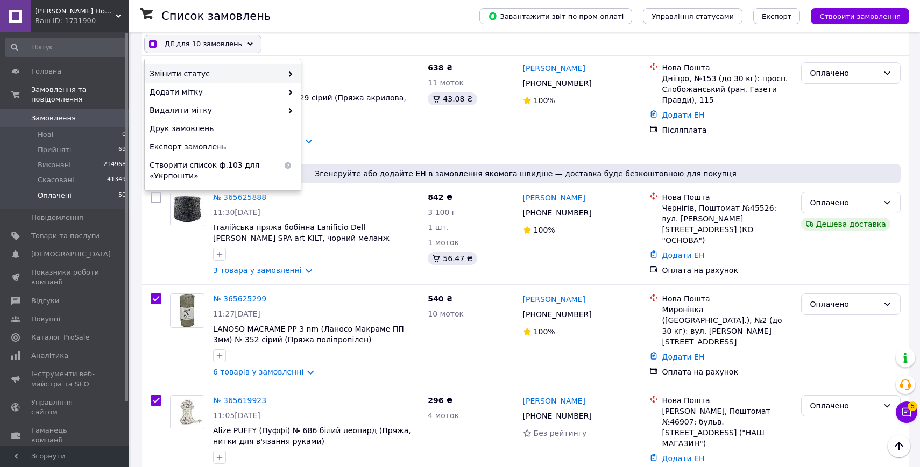
checkbox input "true"
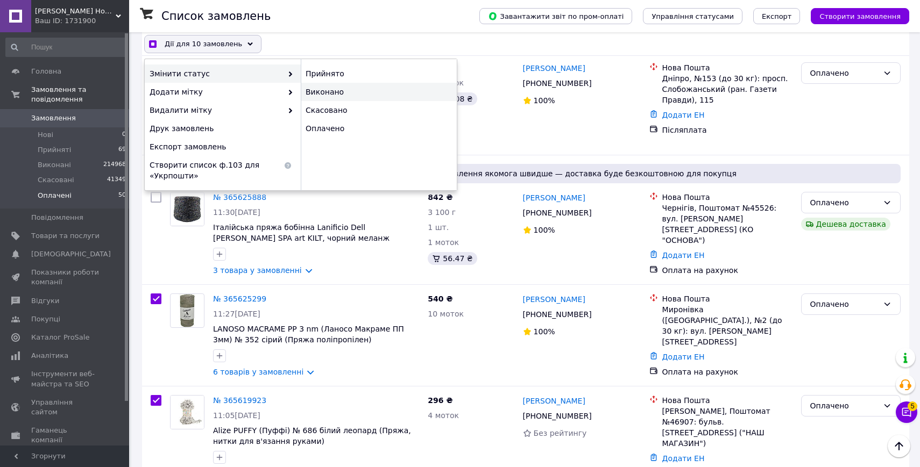
click at [337, 93] on div "Виконано" at bounding box center [379, 92] width 156 height 18
checkbox input "false"
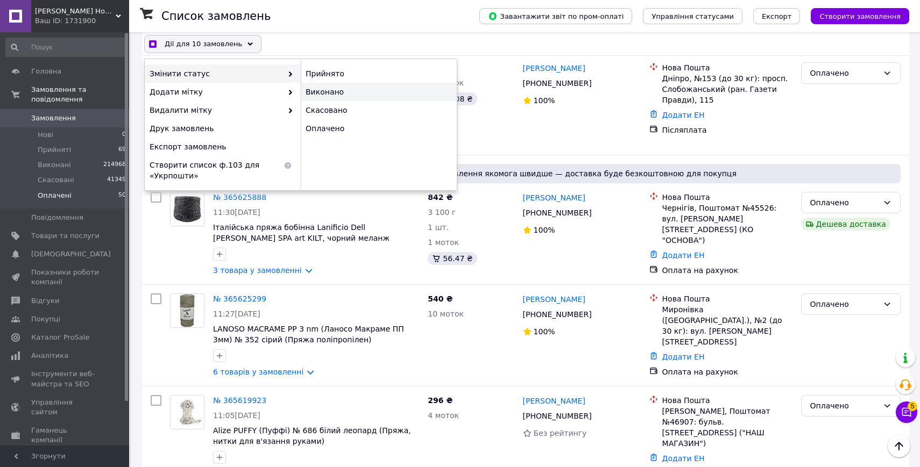
checkbox input "false"
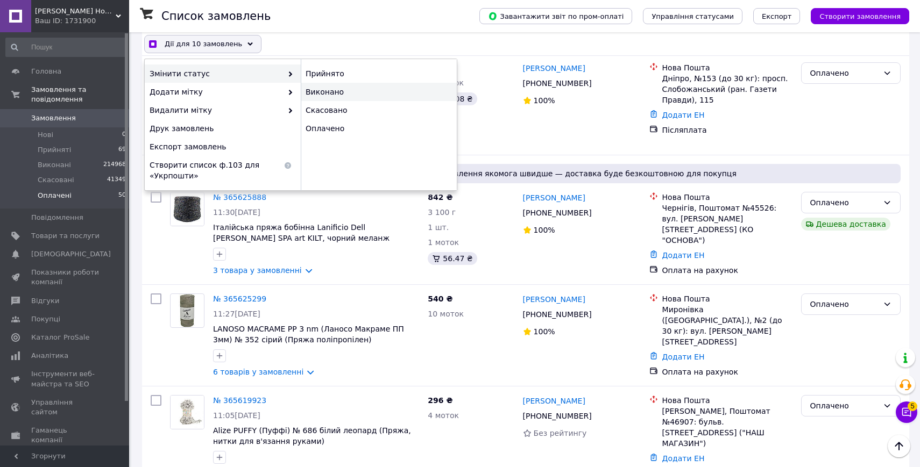
checkbox input "false"
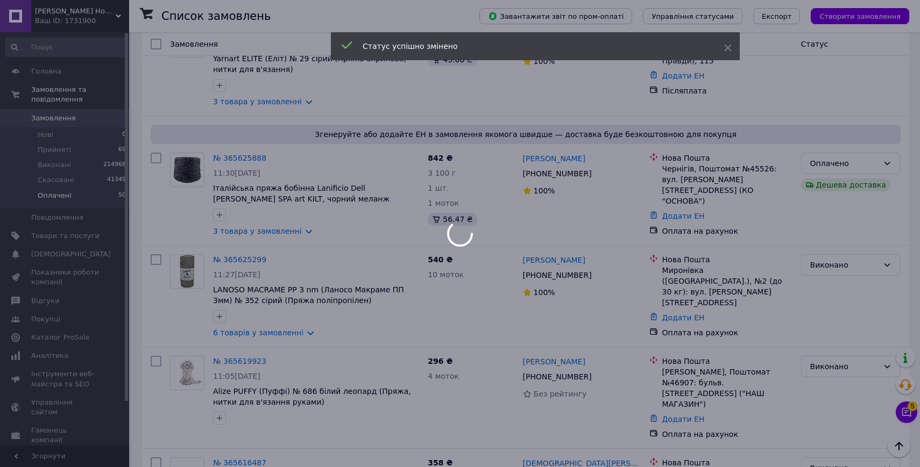
scroll to position [2581, 0]
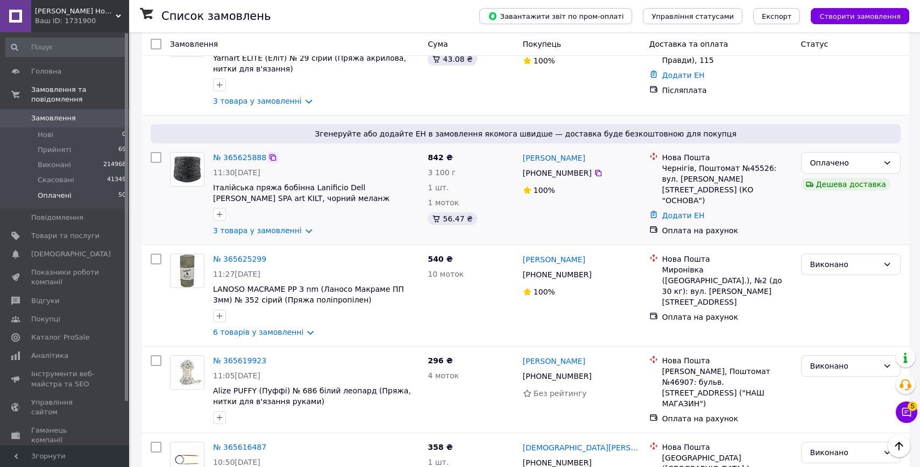
click at [272, 154] on icon at bounding box center [272, 157] width 6 height 6
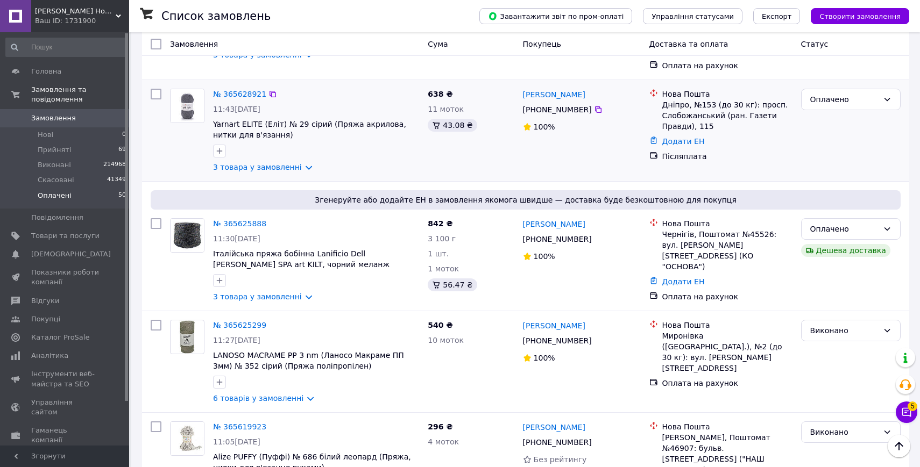
scroll to position [2495, 0]
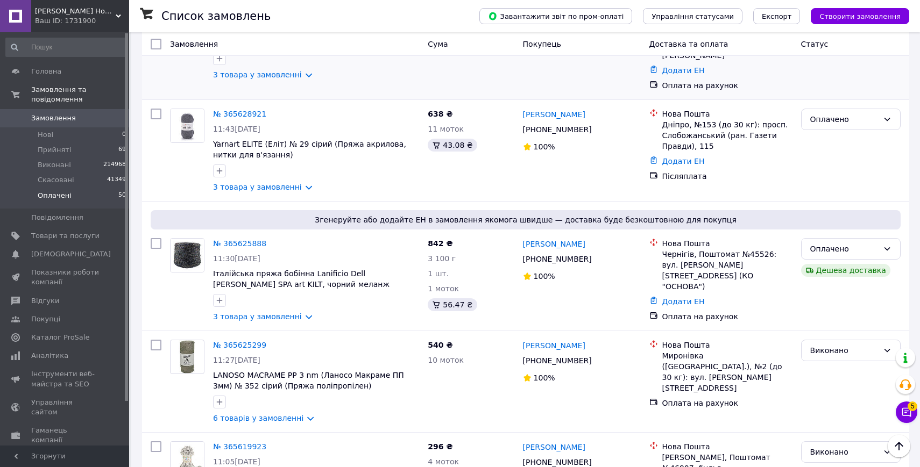
drag, startPoint x: 269, startPoint y: 100, endPoint x: 267, endPoint y: 84, distance: 16.2
click at [269, 111] on icon at bounding box center [272, 114] width 6 height 6
click at [826, 113] on div "Оплачено" at bounding box center [844, 119] width 68 height 12
click at [831, 166] on li "Скасовано" at bounding box center [850, 168] width 98 height 19
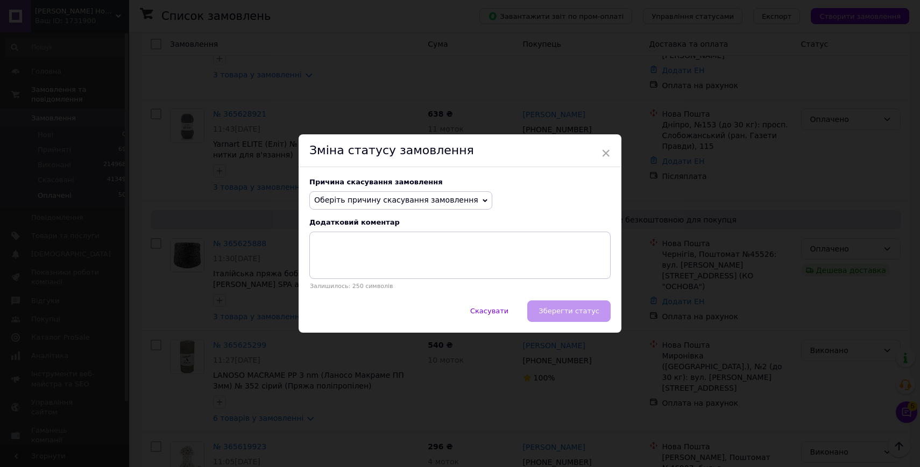
click at [402, 204] on span "Оберіть причину скасування замовлення" at bounding box center [396, 200] width 164 height 9
click at [390, 239] on li "Немає різновиду товару" at bounding box center [401, 236] width 182 height 15
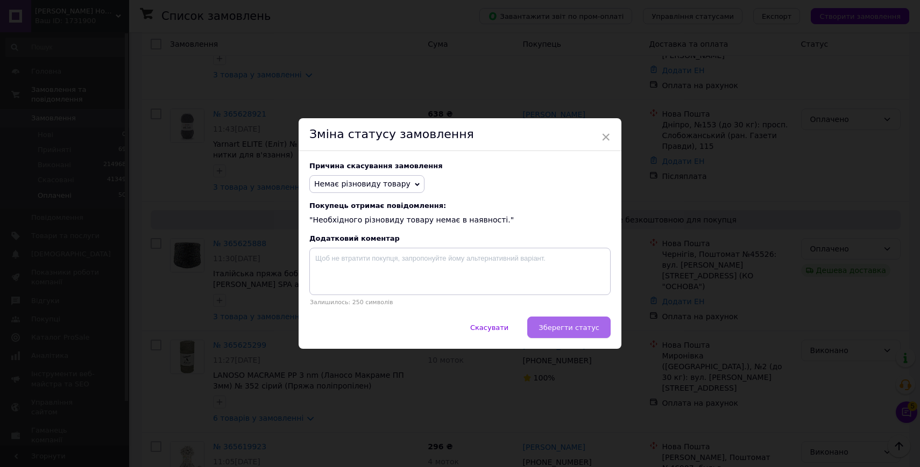
click at [572, 317] on button "Зберегти статус" at bounding box center [568, 328] width 83 height 22
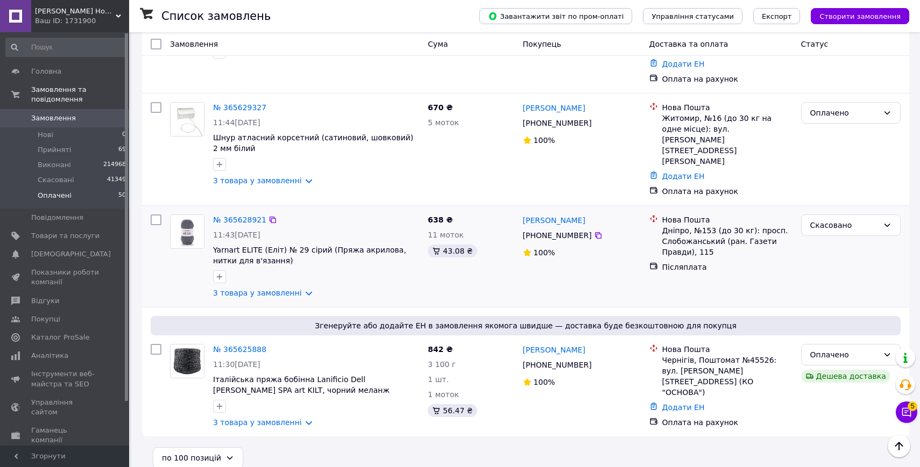
scroll to position [2353, 0]
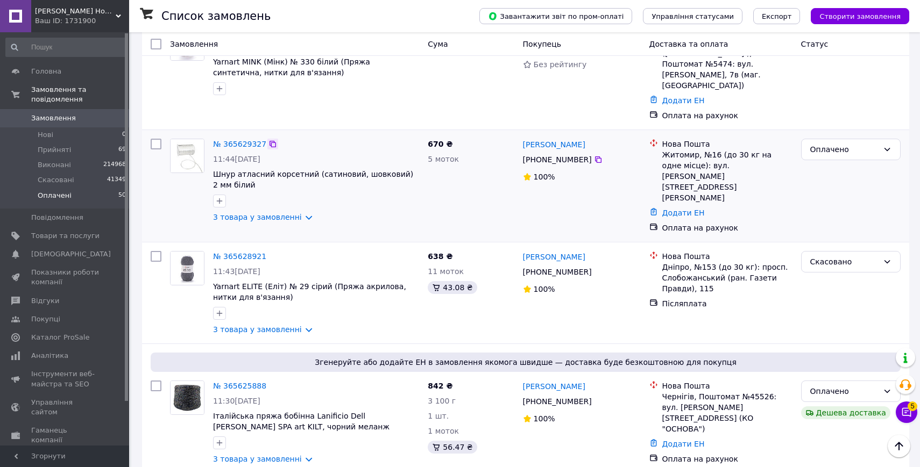
click at [273, 141] on icon at bounding box center [272, 144] width 6 height 6
click at [154, 139] on input "checkbox" at bounding box center [156, 144] width 11 height 11
checkbox input "true"
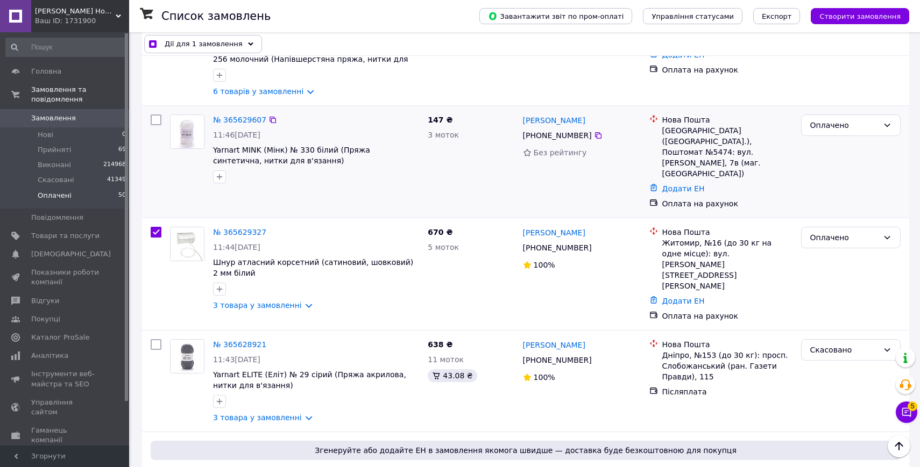
scroll to position [2260, 0]
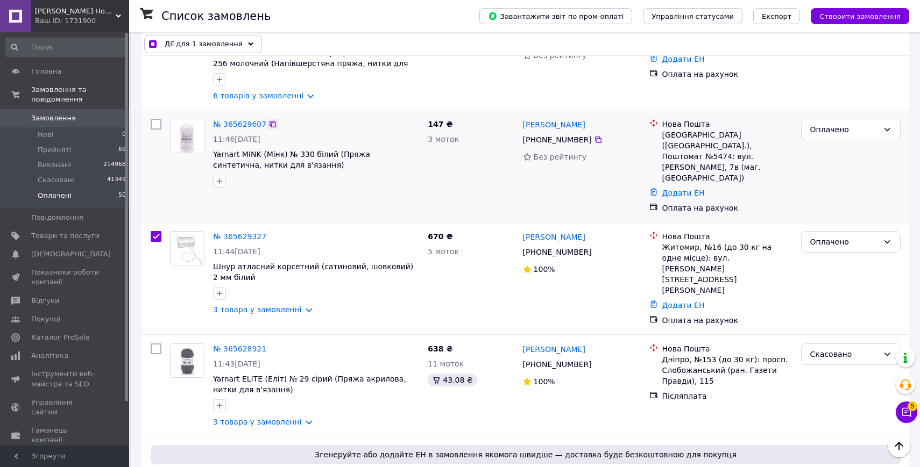
click at [273, 129] on icon at bounding box center [272, 124] width 9 height 9
checkbox input "true"
click at [157, 130] on input "checkbox" at bounding box center [156, 124] width 11 height 11
checkbox input "true"
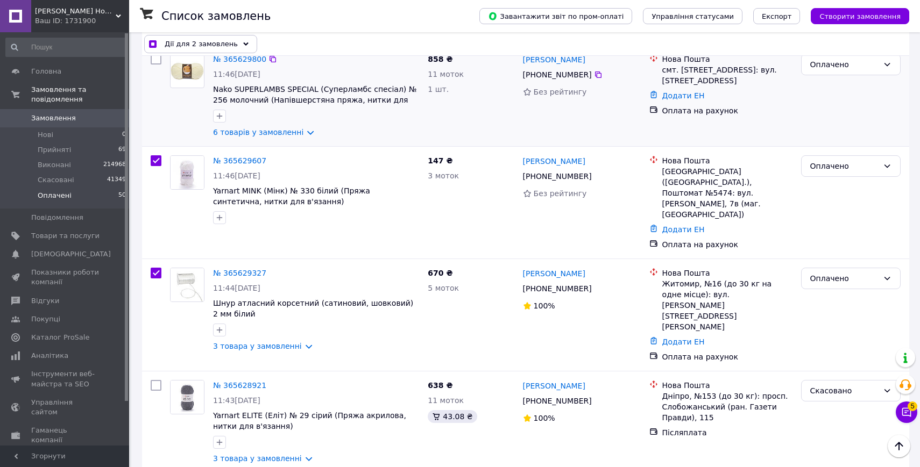
scroll to position [2211, 0]
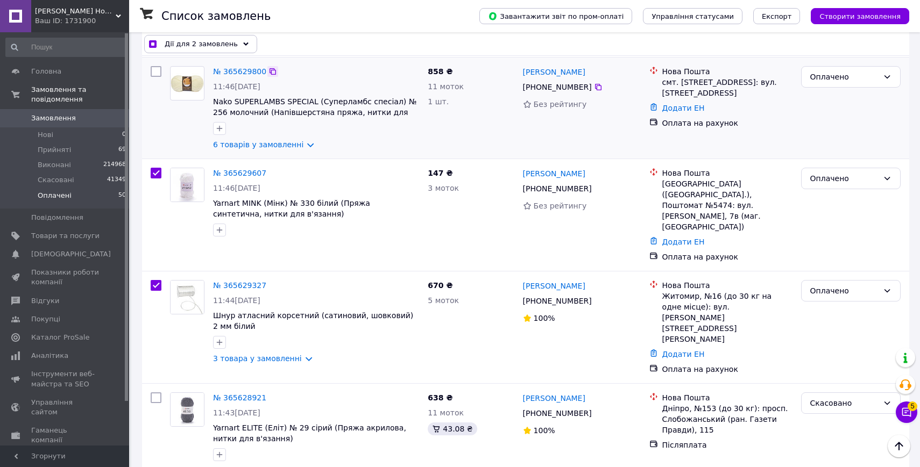
drag, startPoint x: 271, startPoint y: 96, endPoint x: 272, endPoint y: 90, distance: 5.4
click at [272, 77] on div at bounding box center [272, 71] width 11 height 11
click at [272, 76] on icon at bounding box center [272, 71] width 9 height 9
checkbox input "true"
click at [160, 77] on input "checkbox" at bounding box center [156, 71] width 11 height 11
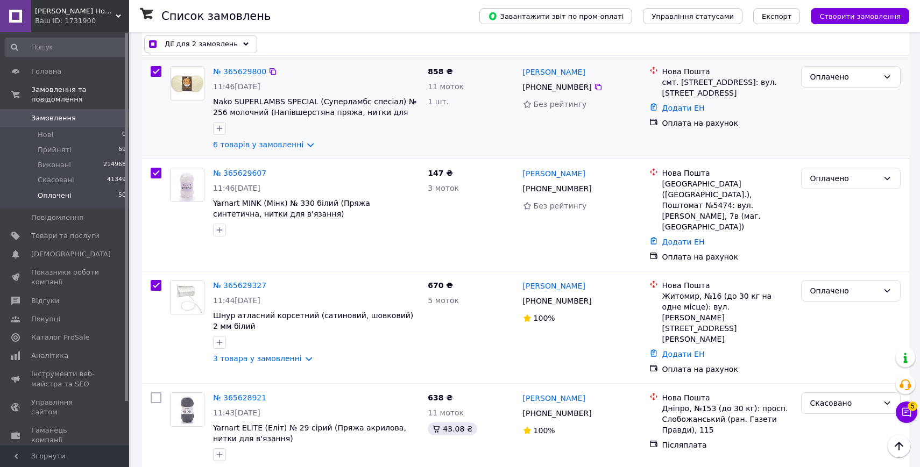
checkbox input "true"
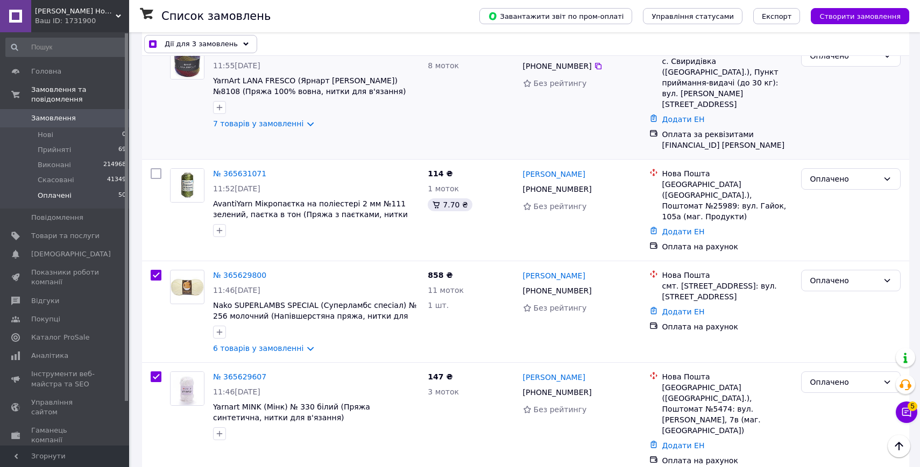
scroll to position [1997, 0]
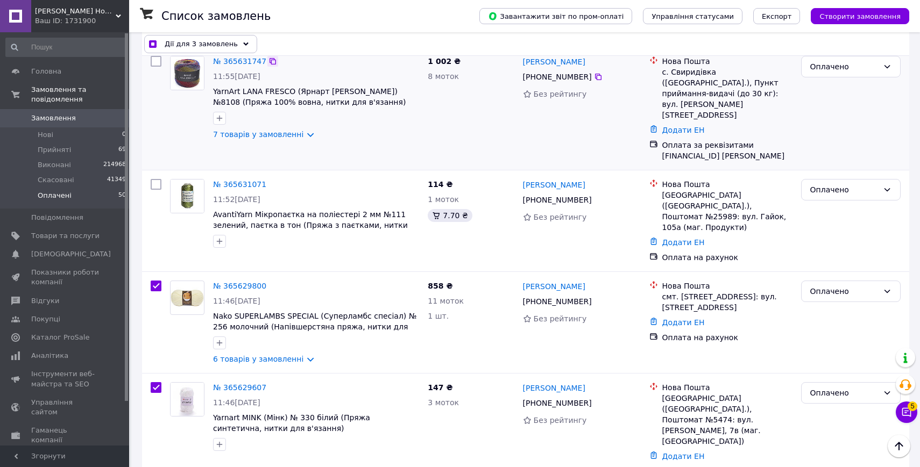
click at [271, 66] on icon at bounding box center [272, 61] width 9 height 9
checkbox input "true"
click at [155, 67] on input "checkbox" at bounding box center [156, 61] width 11 height 11
checkbox input "true"
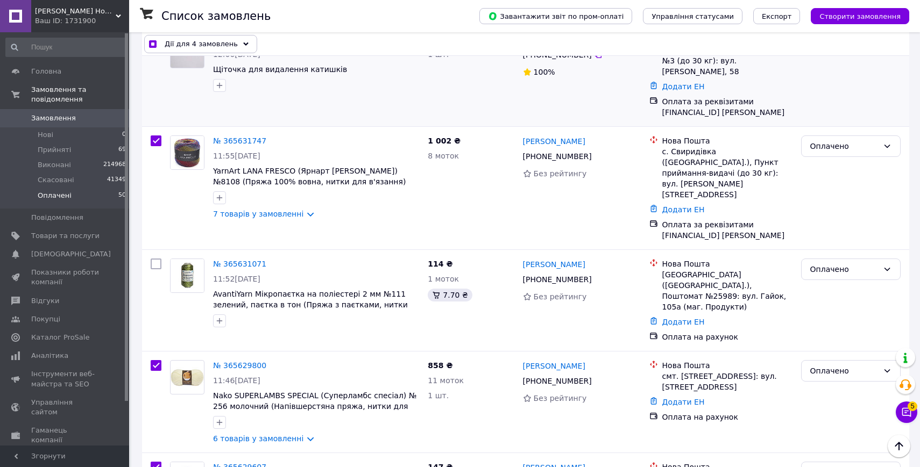
scroll to position [1907, 0]
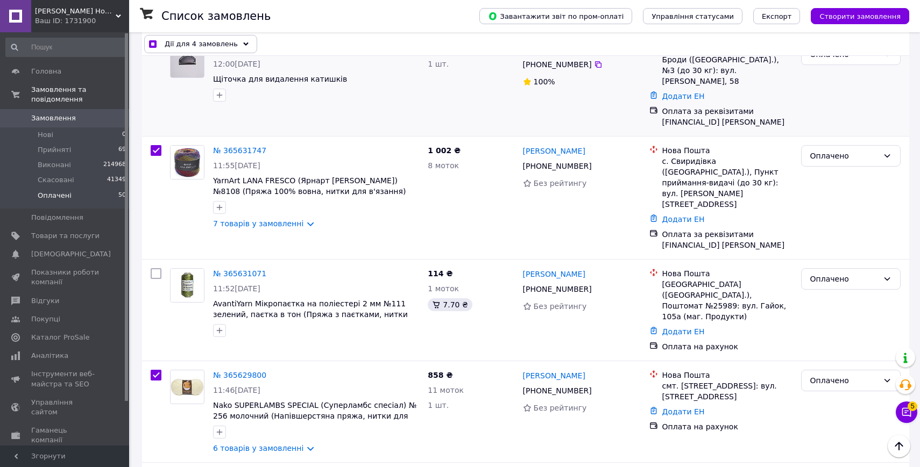
click at [274, 53] on icon at bounding box center [272, 49] width 9 height 9
checkbox input "true"
click at [155, 54] on input "checkbox" at bounding box center [156, 49] width 11 height 11
checkbox input "true"
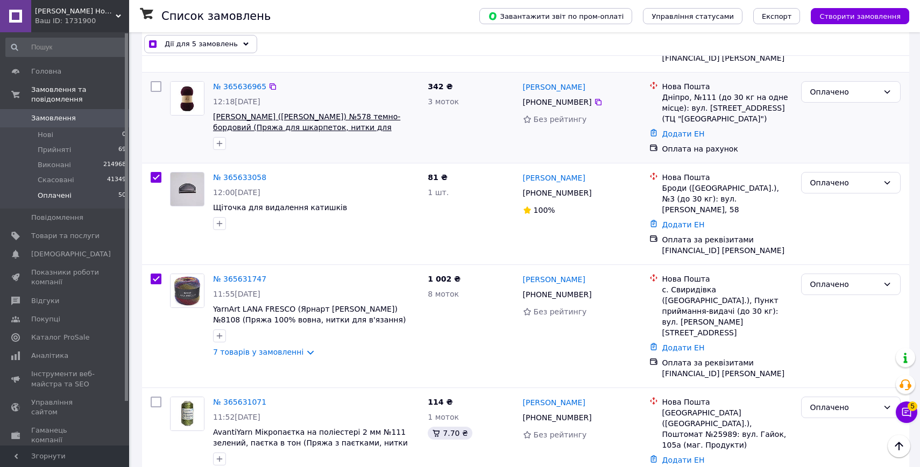
scroll to position [1776, 0]
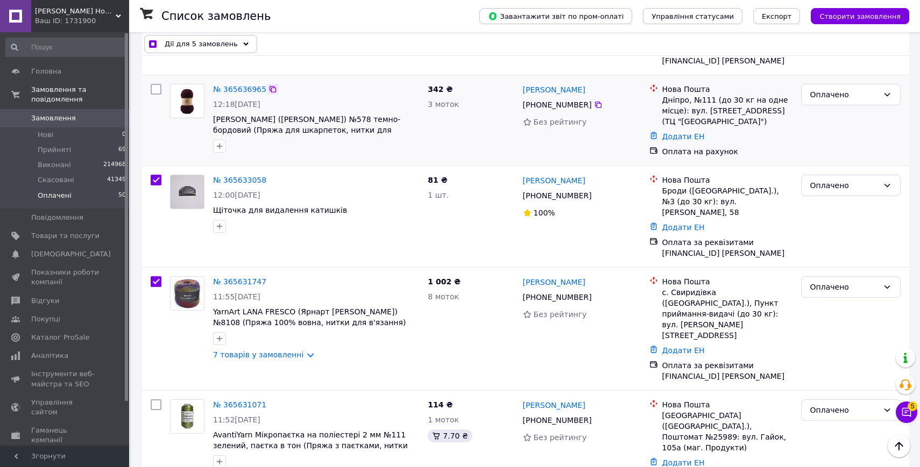
click at [268, 94] on icon at bounding box center [272, 89] width 9 height 9
checkbox input "true"
click at [157, 95] on input "checkbox" at bounding box center [156, 89] width 11 height 11
checkbox input "true"
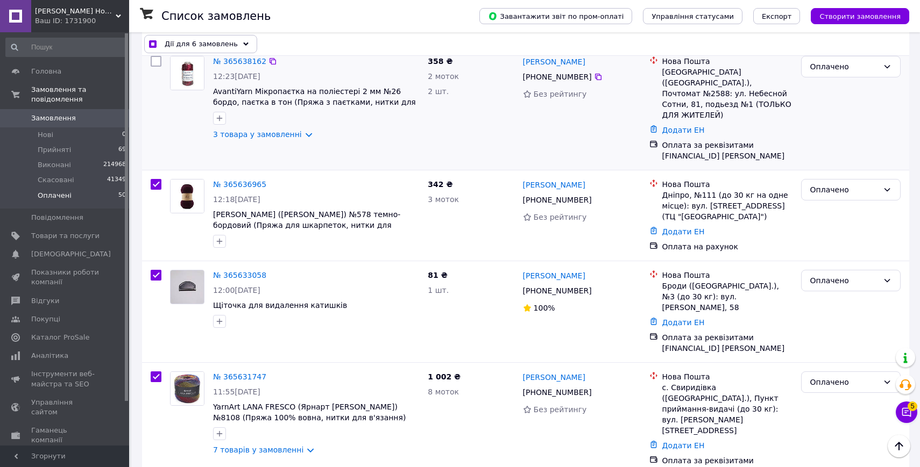
scroll to position [1654, 0]
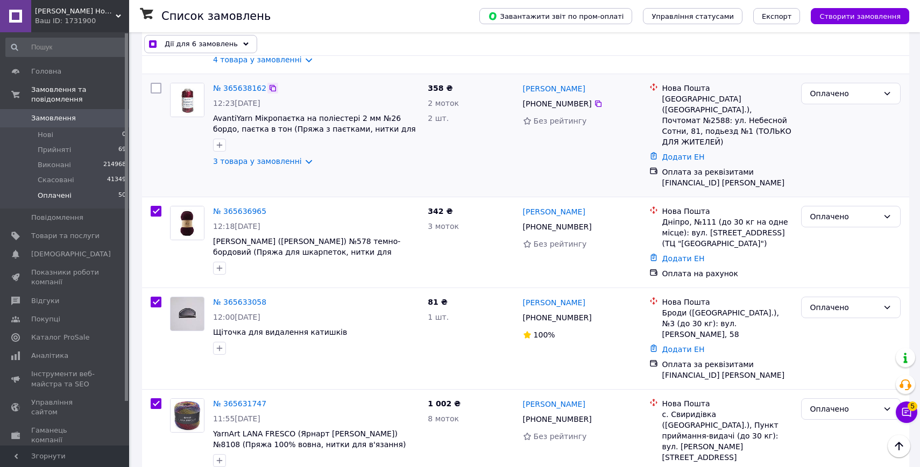
click at [272, 91] on icon at bounding box center [272, 88] width 6 height 6
checkbox input "true"
click at [157, 93] on input "checkbox" at bounding box center [156, 88] width 11 height 11
checkbox input "true"
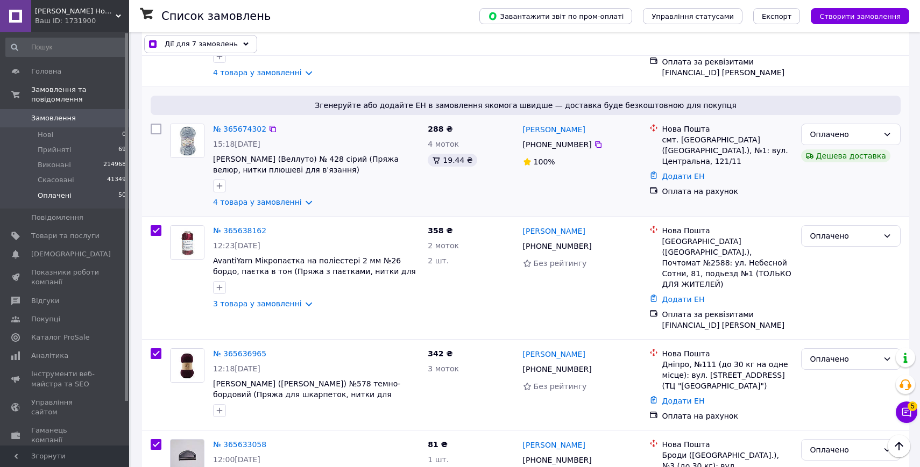
scroll to position [1512, 0]
click at [270, 132] on icon at bounding box center [272, 128] width 9 height 9
checkbox input "true"
click at [155, 133] on input "checkbox" at bounding box center [156, 128] width 11 height 11
checkbox input "true"
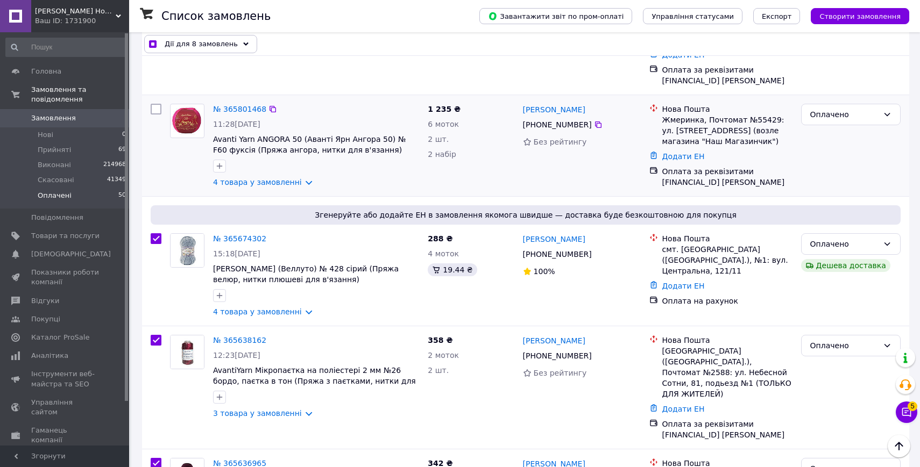
scroll to position [1363, 0]
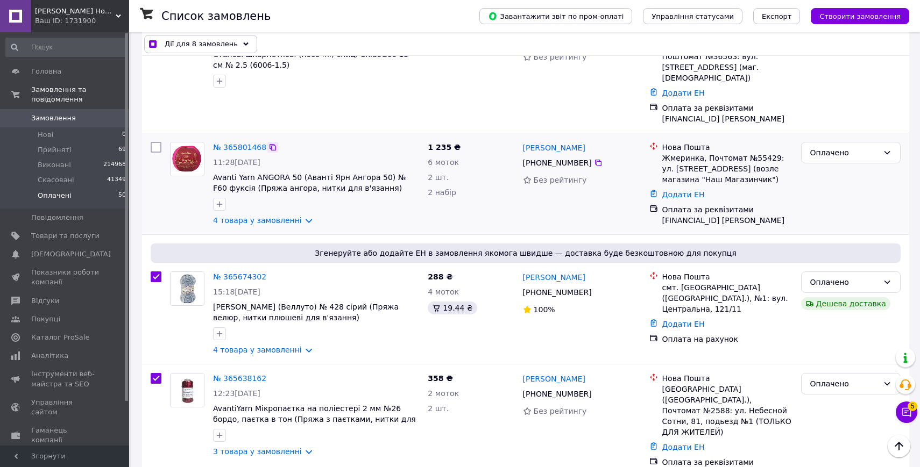
click at [270, 143] on icon at bounding box center [272, 147] width 9 height 9
drag, startPoint x: 215, startPoint y: 44, endPoint x: 217, endPoint y: 57, distance: 13.1
click at [215, 45] on span "Дії для 8 замовлень" at bounding box center [201, 44] width 73 height 11
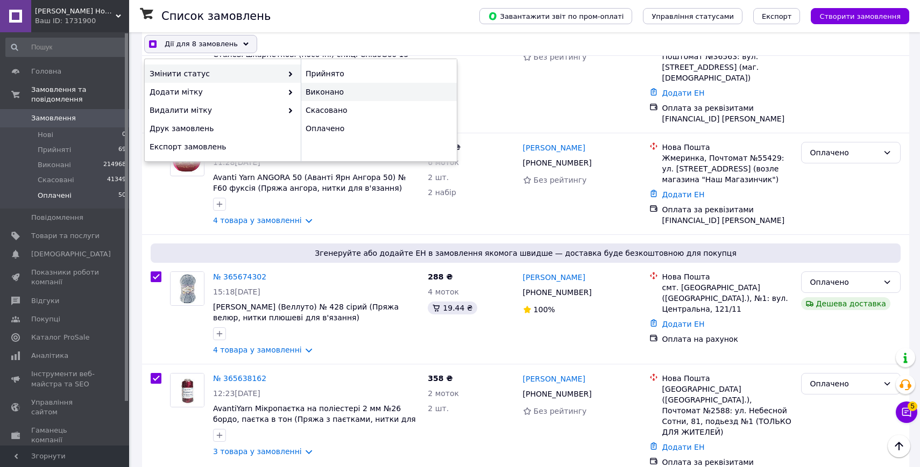
checkbox input "true"
click at [326, 90] on div "Виконано" at bounding box center [379, 92] width 156 height 18
checkbox input "false"
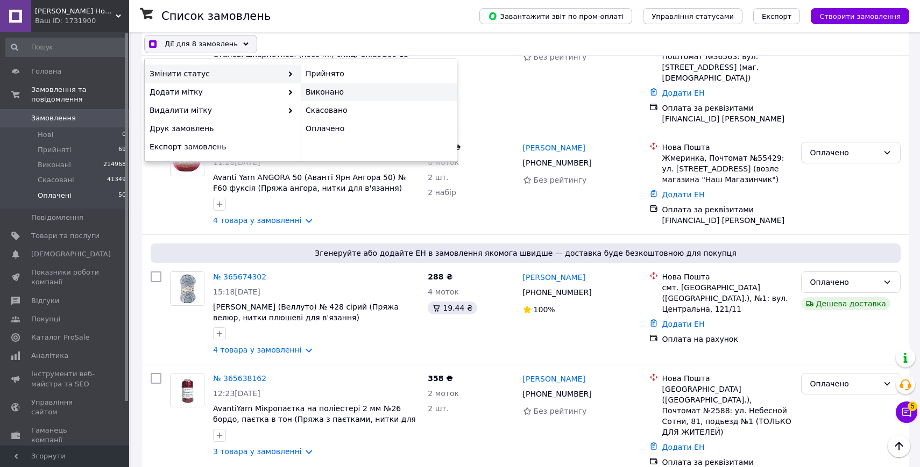
checkbox input "false"
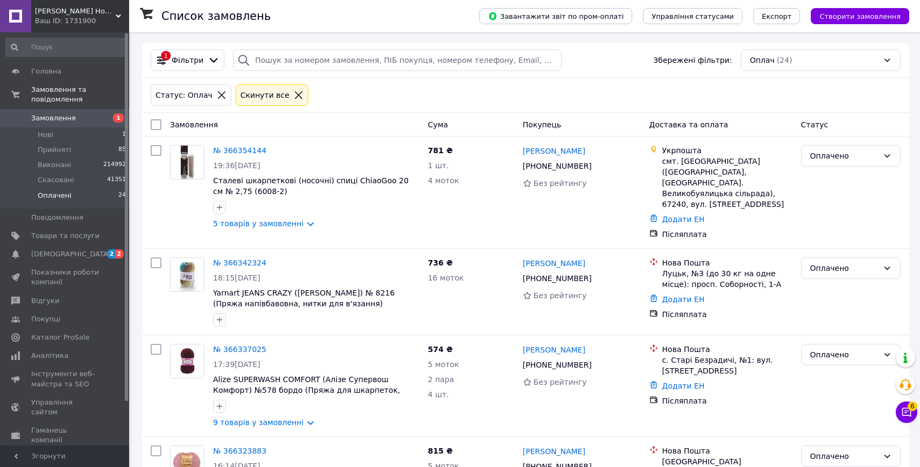
click at [55, 194] on span "Оплачені" at bounding box center [55, 196] width 34 height 10
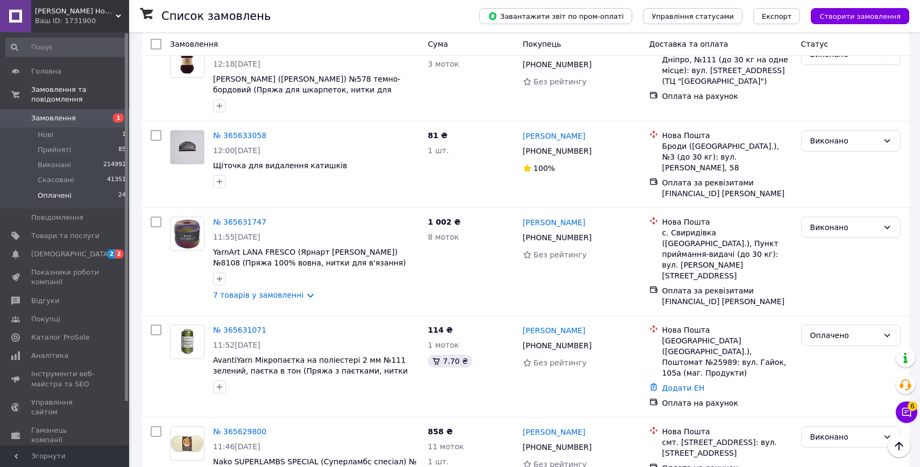
scroll to position [1928, 0]
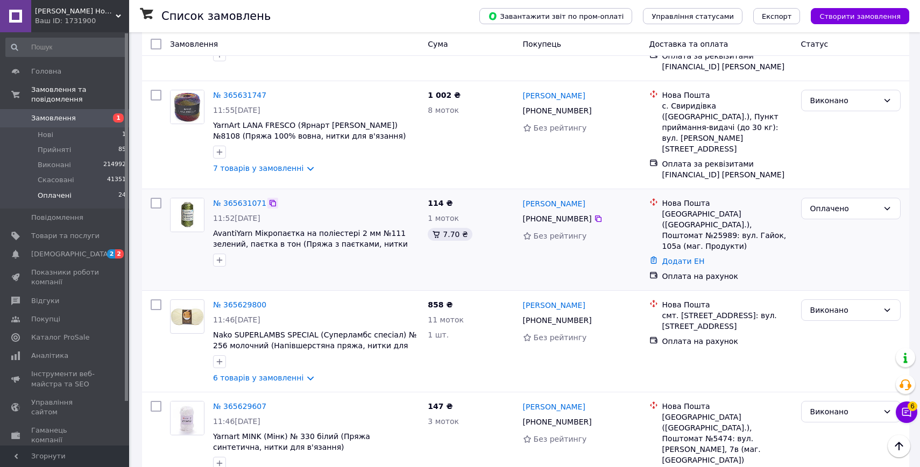
click at [271, 208] on icon at bounding box center [272, 203] width 9 height 9
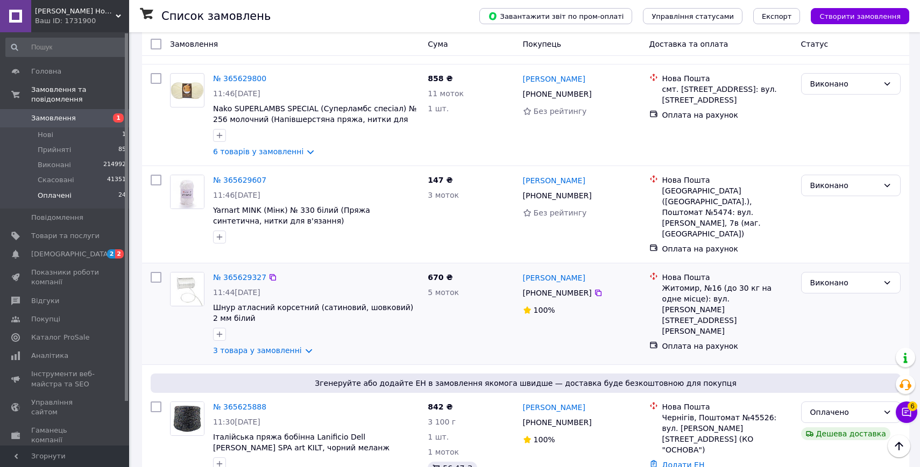
scroll to position [2233, 0]
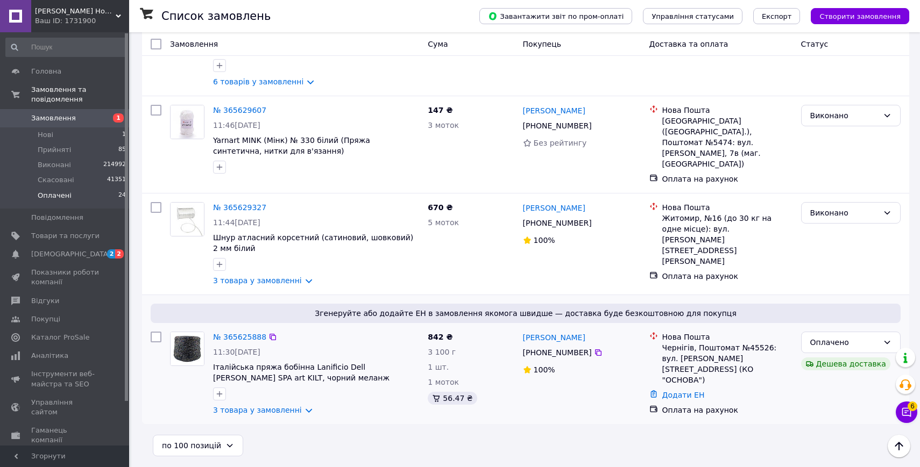
click at [277, 335] on div "№ 365625888" at bounding box center [316, 337] width 208 height 13
click at [272, 337] on icon at bounding box center [272, 337] width 9 height 9
click at [243, 334] on link "№ 365625888" at bounding box center [239, 337] width 53 height 9
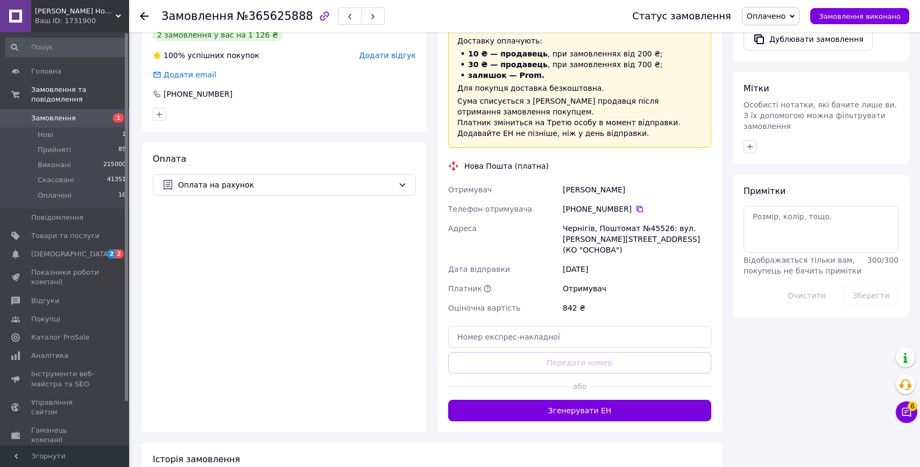
scroll to position [461, 0]
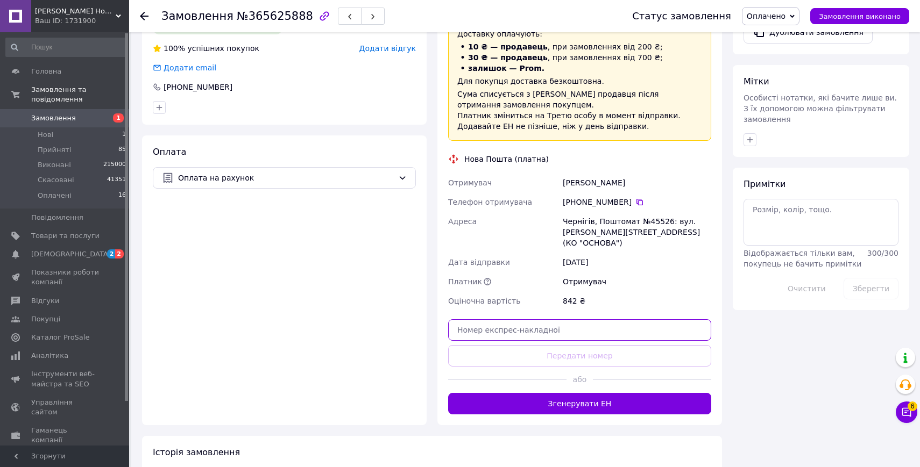
click at [580, 319] on input "text" at bounding box center [579, 330] width 263 height 22
paste input "20451266114600"
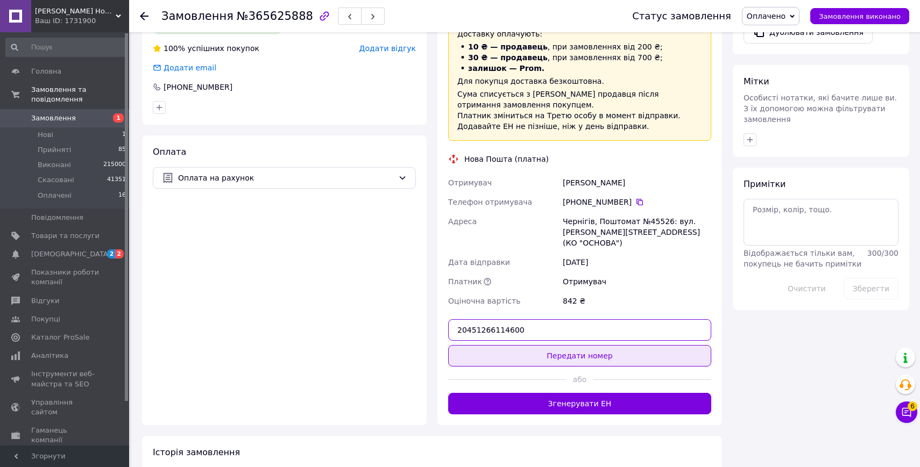
type input "20451266114600"
click at [574, 345] on button "Передати номер" at bounding box center [579, 356] width 263 height 22
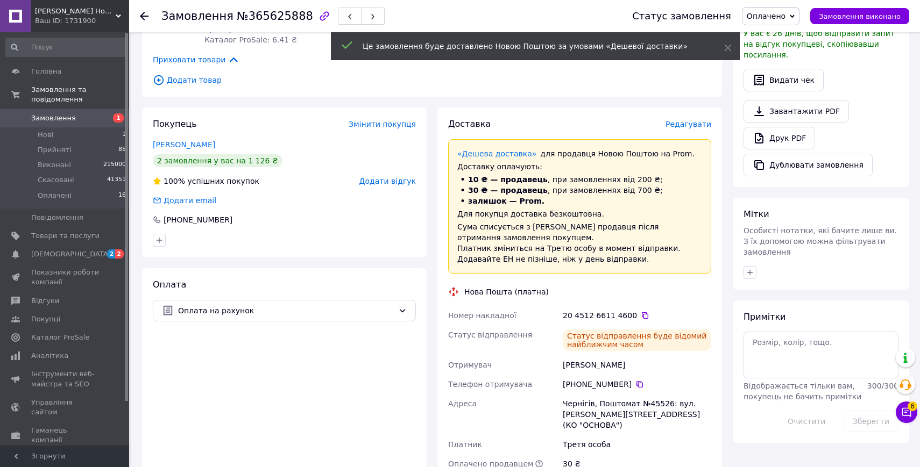
scroll to position [321, 0]
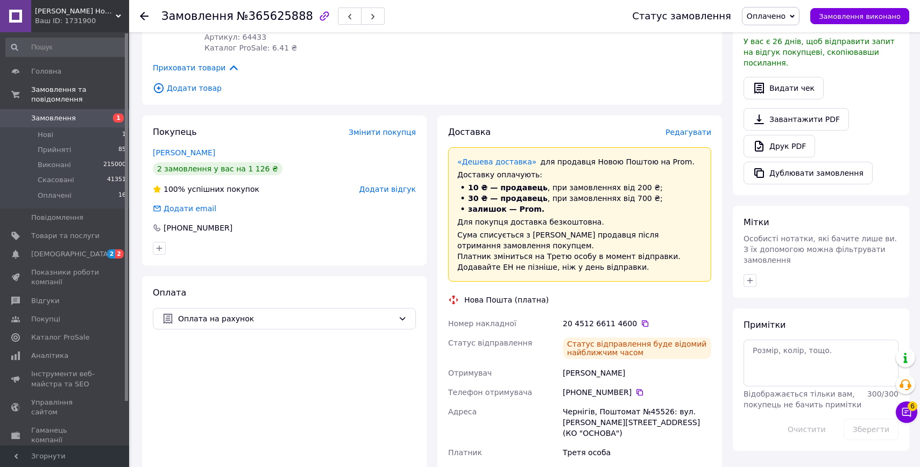
drag, startPoint x: 782, startPoint y: 16, endPoint x: 780, endPoint y: 23, distance: 7.2
click at [782, 16] on span "Оплачено" at bounding box center [766, 16] width 39 height 9
click at [778, 50] on li "Виконано" at bounding box center [770, 54] width 56 height 16
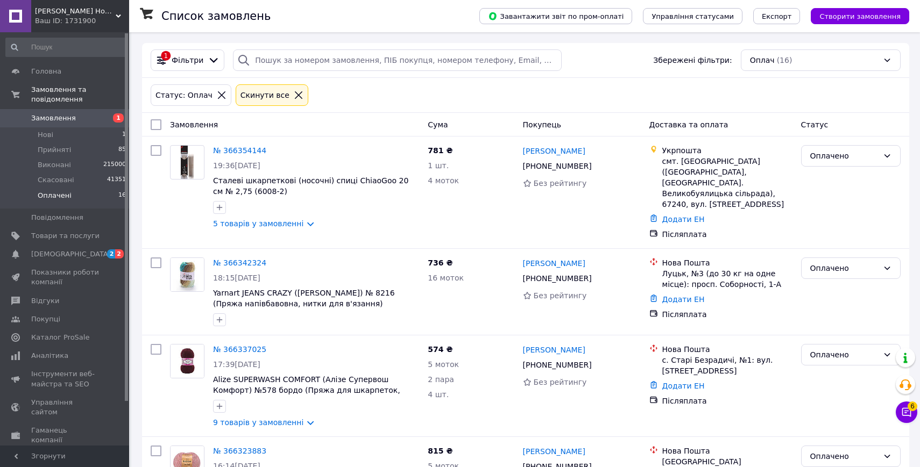
click at [56, 195] on span "Оплачені" at bounding box center [55, 196] width 34 height 10
click at [56, 193] on span "Оплачені" at bounding box center [55, 196] width 34 height 10
click at [294, 94] on icon at bounding box center [299, 95] width 10 height 10
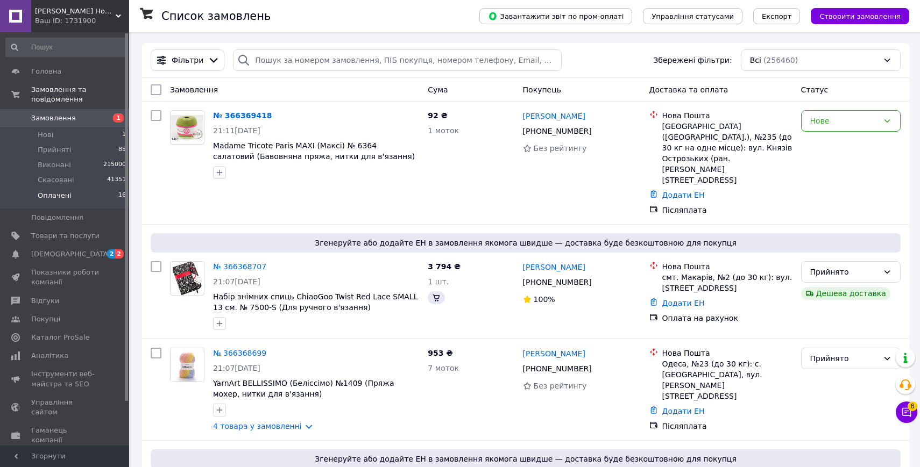
click at [60, 198] on span "Оплачені" at bounding box center [55, 196] width 34 height 10
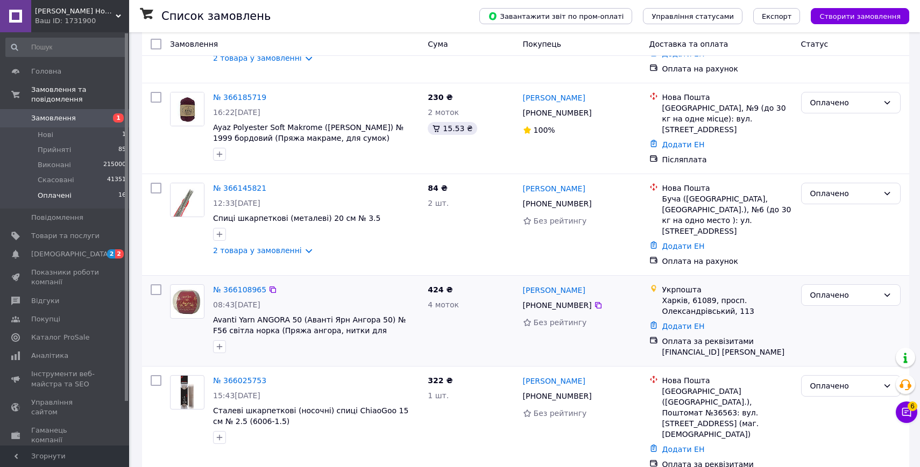
scroll to position [1344, 0]
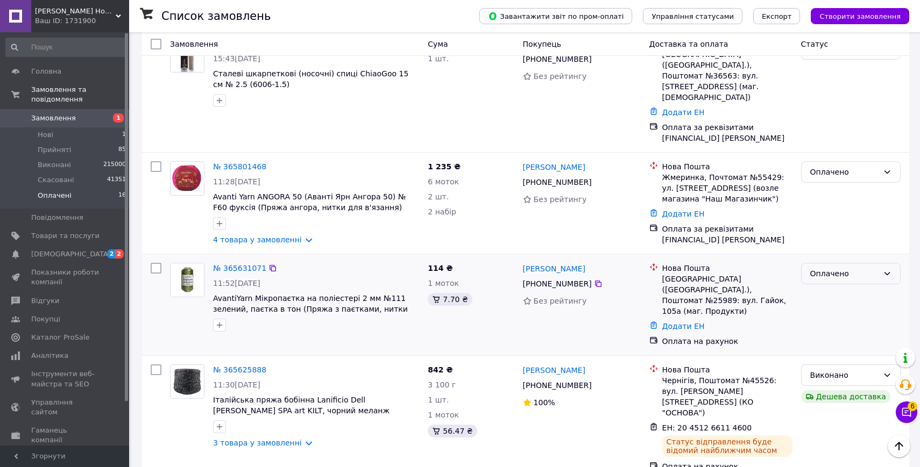
click at [835, 285] on div "Оплачено" at bounding box center [851, 274] width 100 height 22
click at [831, 324] on li "Виконано" at bounding box center [850, 324] width 98 height 19
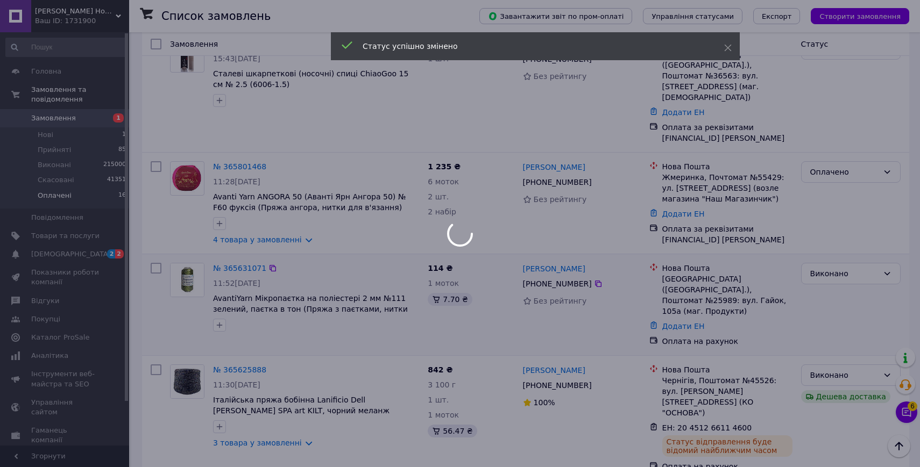
scroll to position [1340, 0]
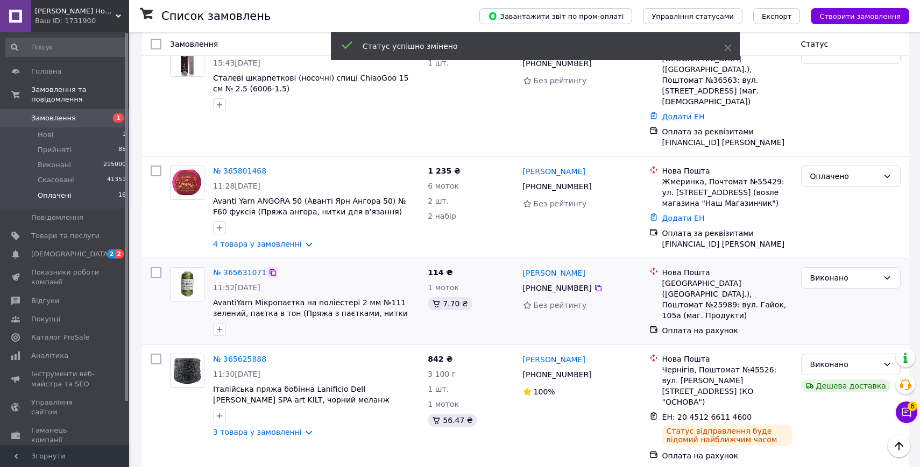
click at [271, 277] on icon at bounding box center [272, 272] width 9 height 9
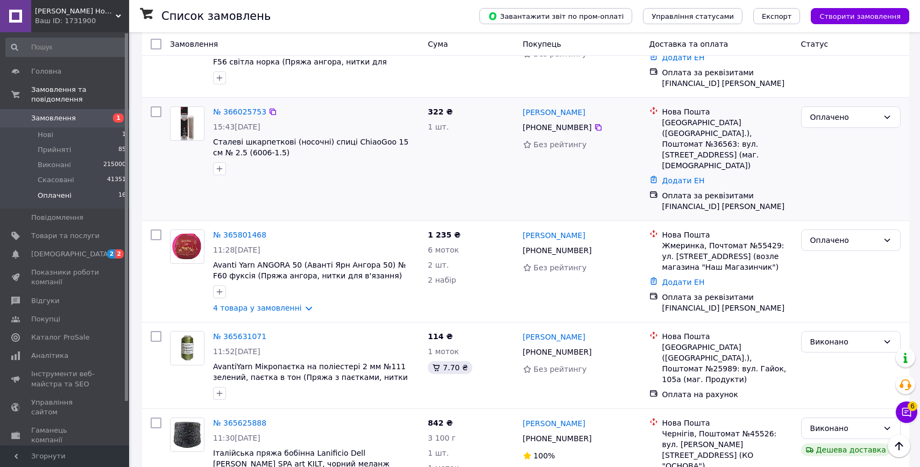
scroll to position [1307, 0]
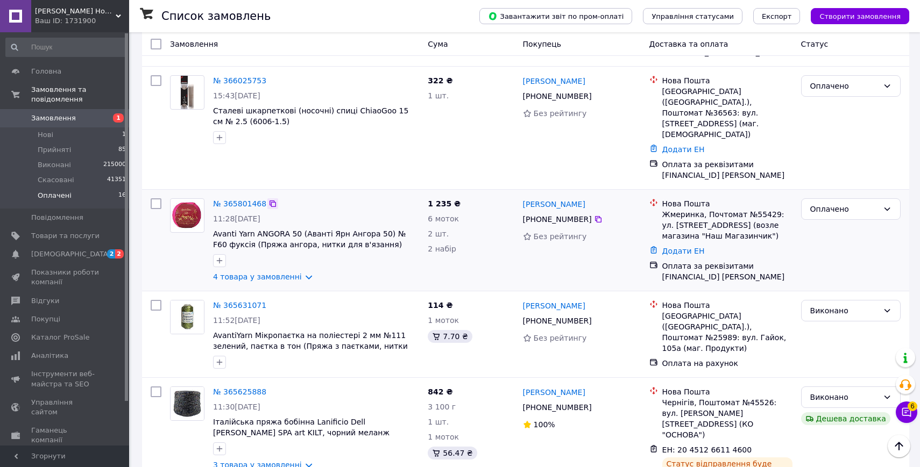
click at [269, 201] on icon at bounding box center [272, 204] width 6 height 6
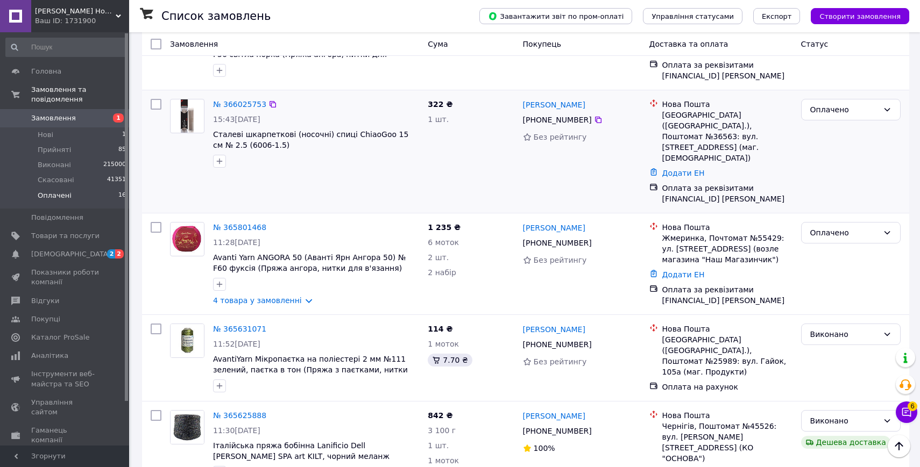
scroll to position [1280, 0]
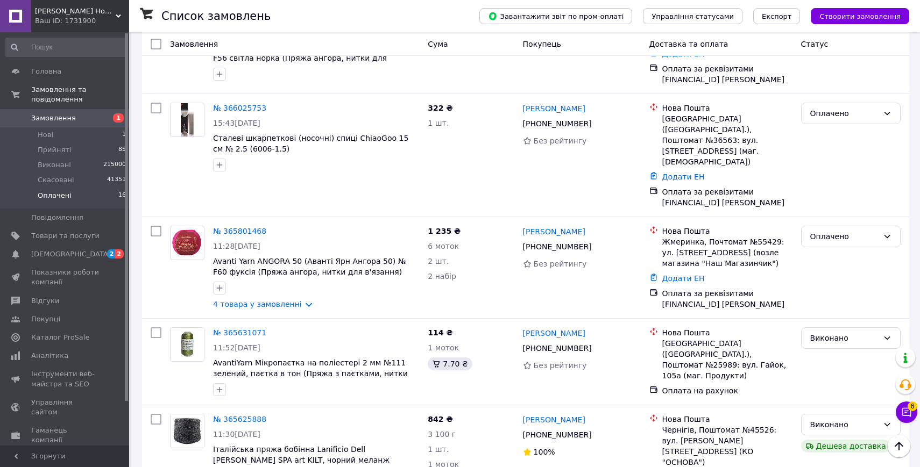
drag, startPoint x: 269, startPoint y: 91, endPoint x: 250, endPoint y: 35, distance: 59.2
click at [269, 105] on icon at bounding box center [272, 108] width 6 height 6
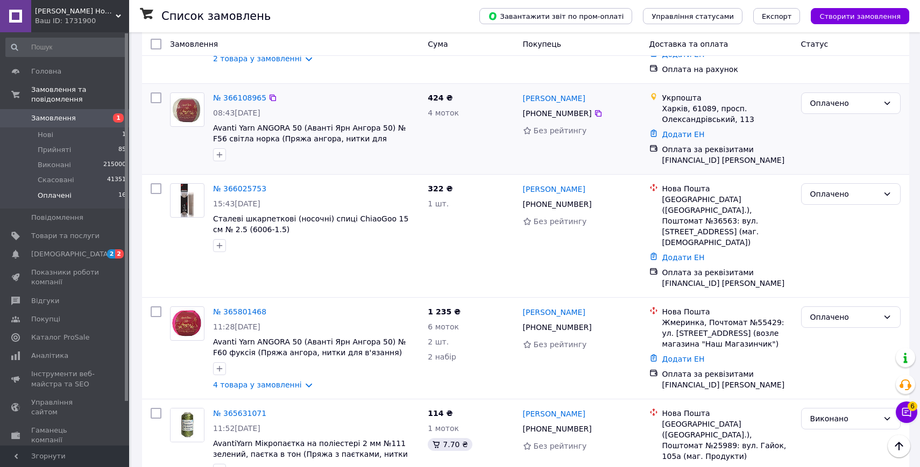
scroll to position [1169, 0]
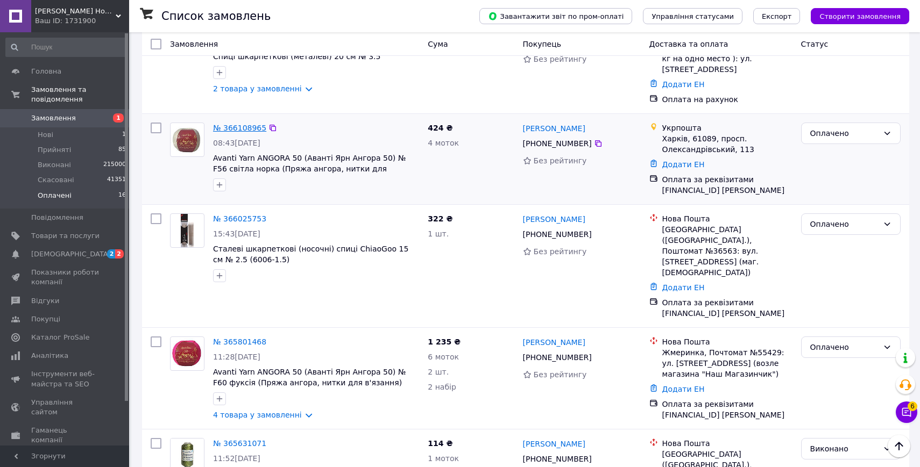
click at [261, 124] on link "№ 366108965" at bounding box center [239, 128] width 53 height 9
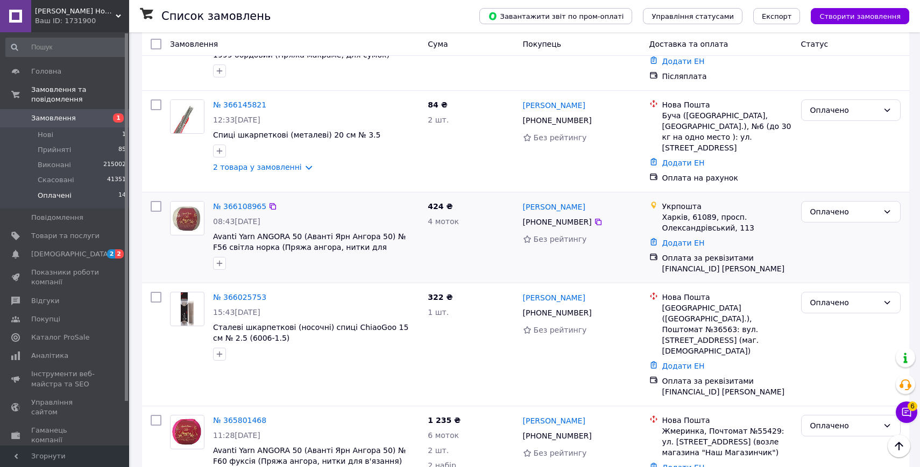
scroll to position [1058, 0]
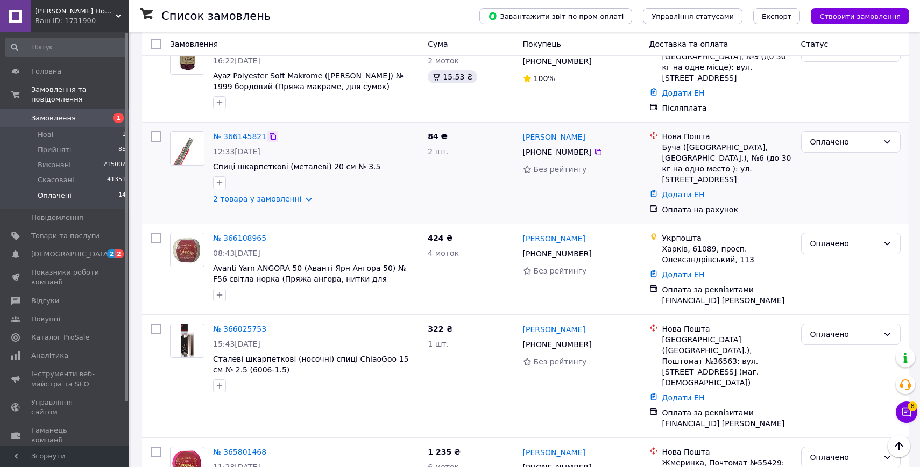
click at [269, 132] on icon at bounding box center [272, 136] width 9 height 9
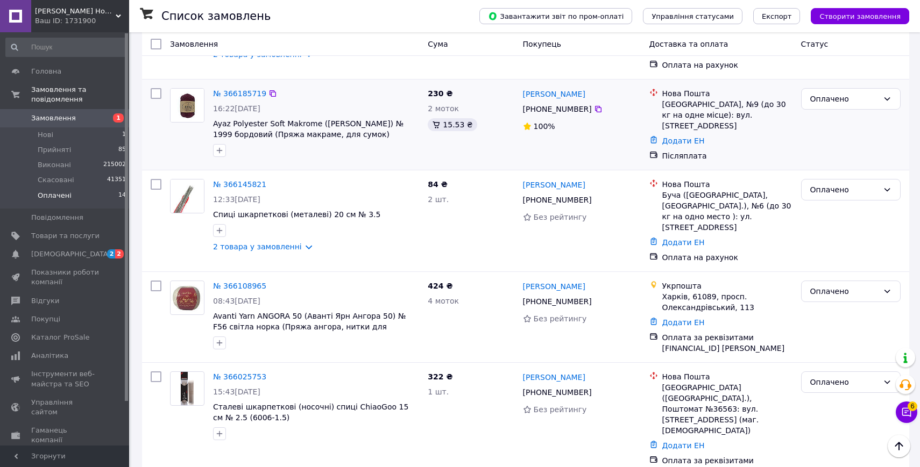
scroll to position [1009, 0]
click at [268, 91] on icon at bounding box center [272, 95] width 9 height 9
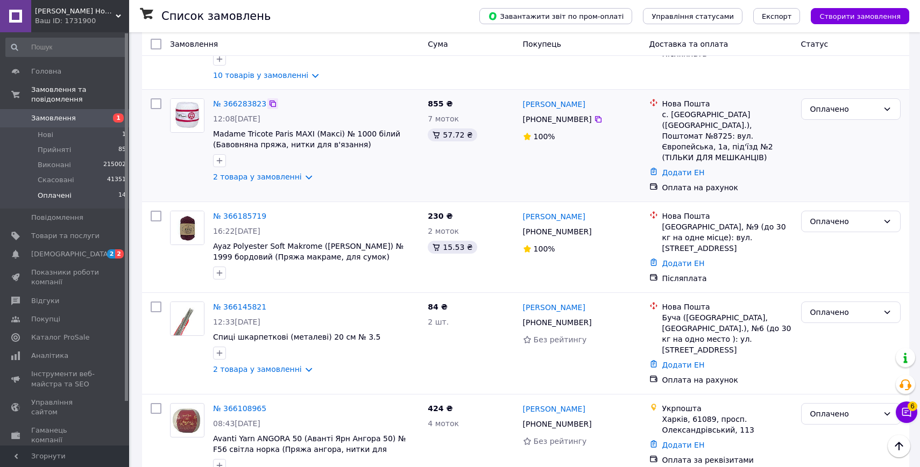
scroll to position [887, 0]
click at [271, 100] on icon at bounding box center [272, 104] width 9 height 9
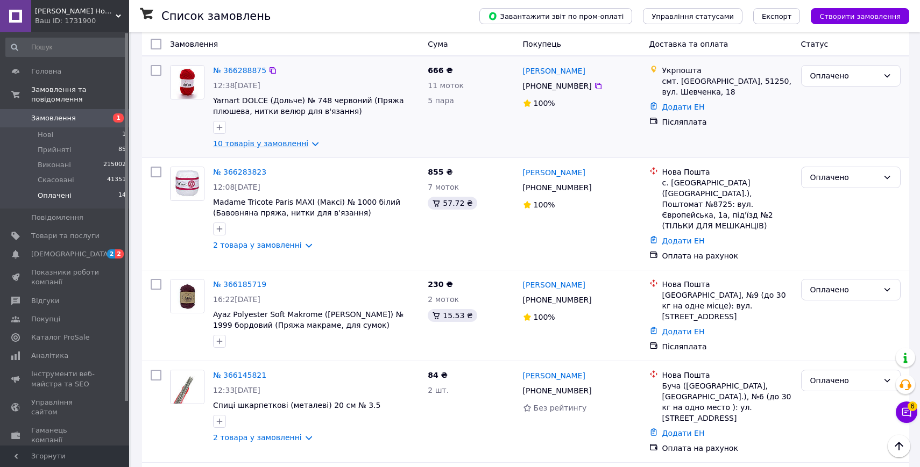
scroll to position [791, 0]
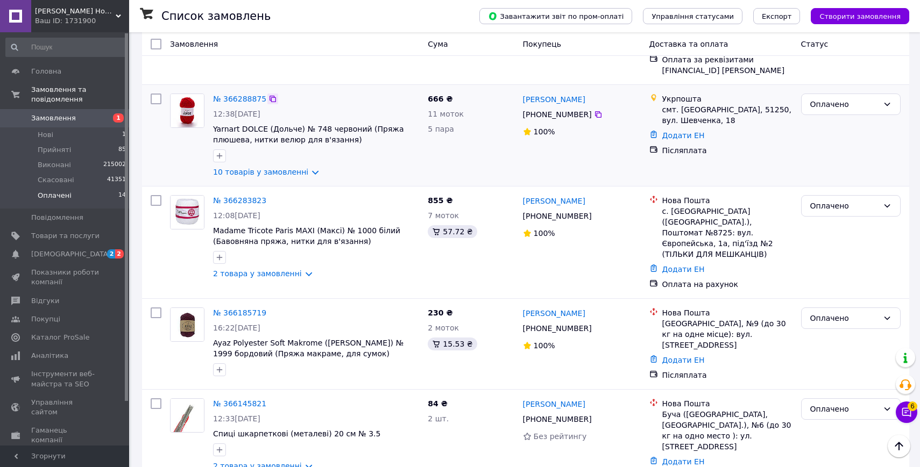
click at [273, 95] on icon at bounding box center [272, 99] width 9 height 9
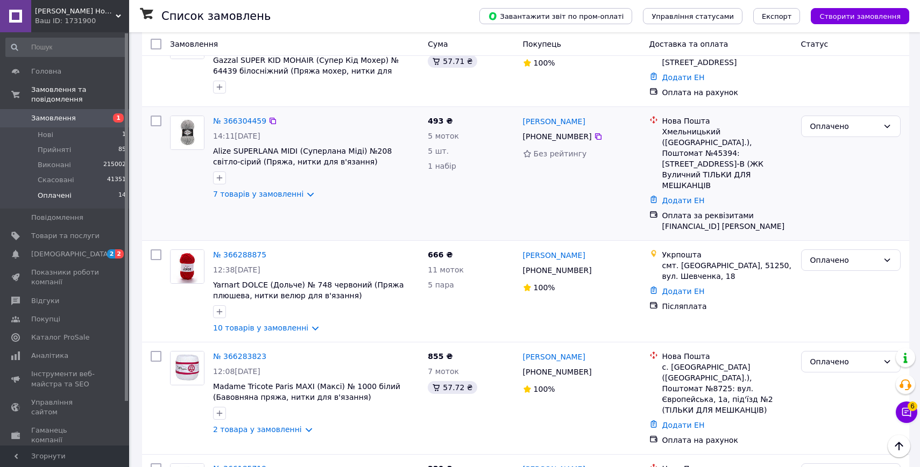
scroll to position [630, 0]
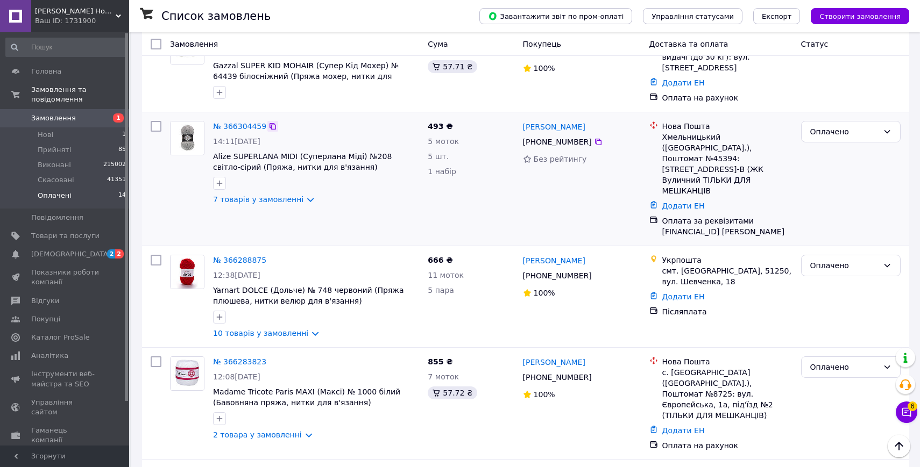
click at [271, 122] on icon at bounding box center [272, 126] width 9 height 9
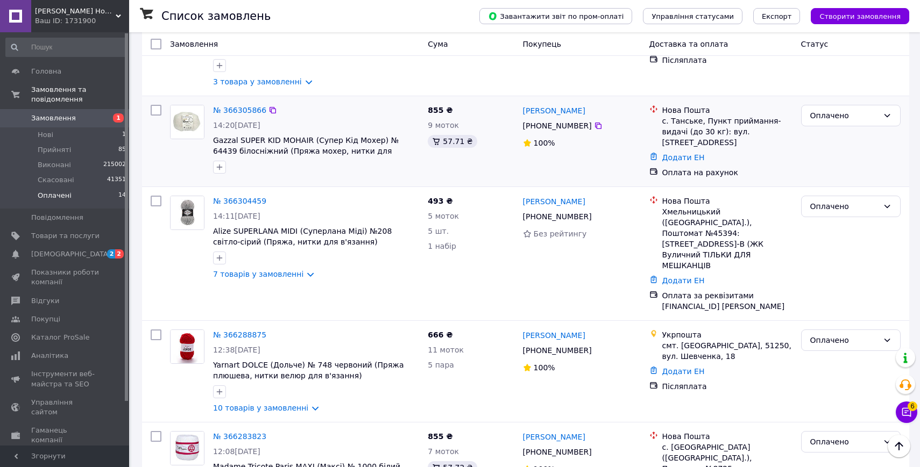
scroll to position [546, 0]
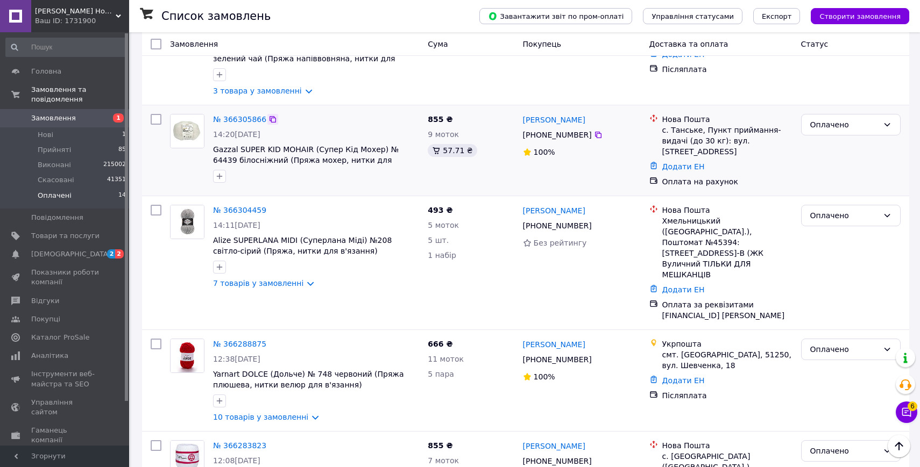
click at [270, 115] on icon at bounding box center [272, 119] width 9 height 9
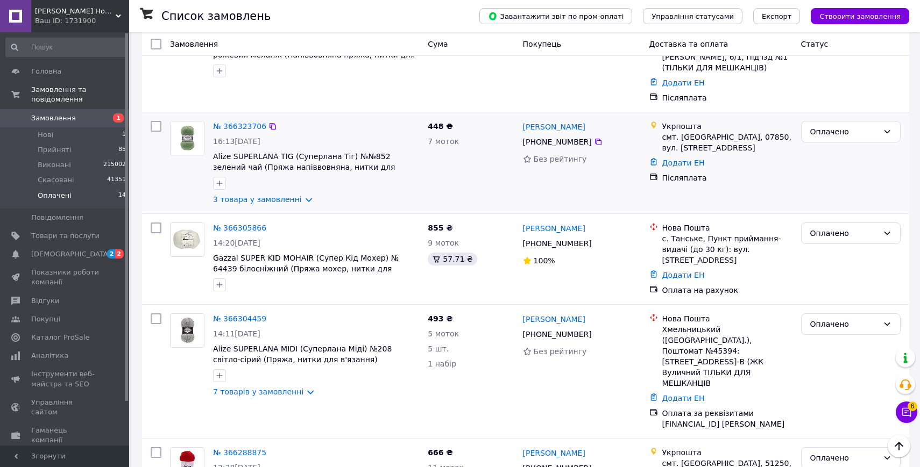
scroll to position [435, 0]
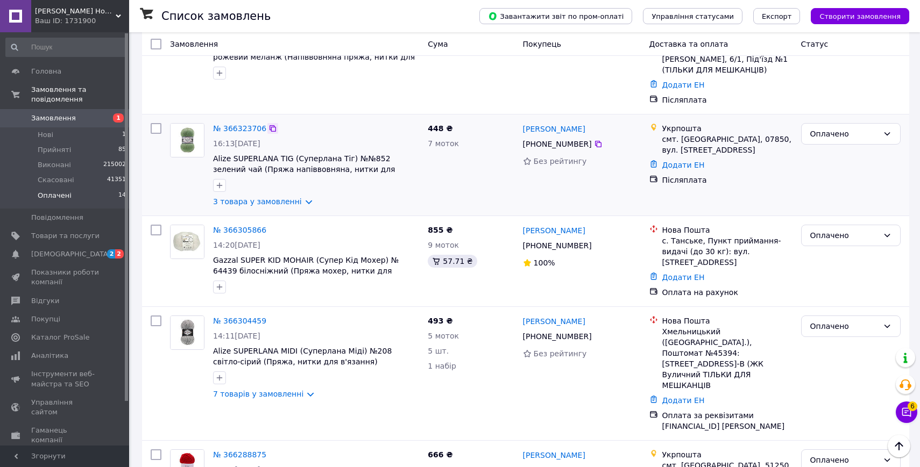
click at [271, 125] on icon at bounding box center [272, 128] width 6 height 6
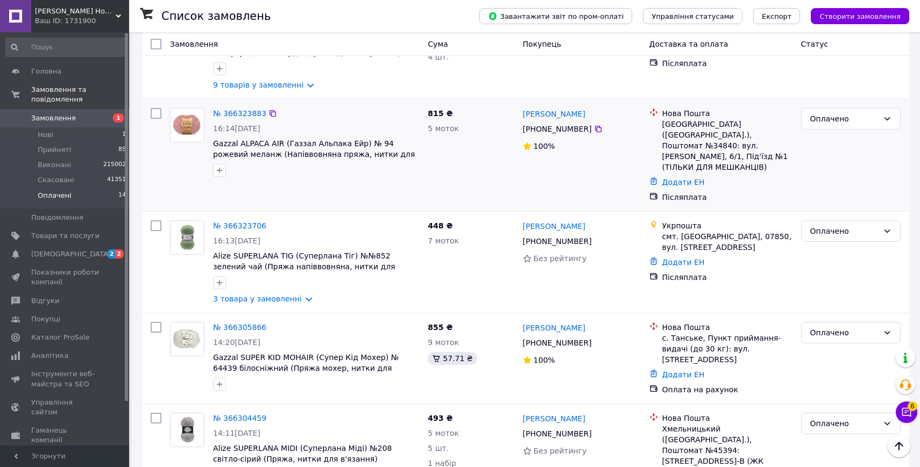
scroll to position [337, 0]
click at [272, 110] on icon at bounding box center [272, 114] width 9 height 9
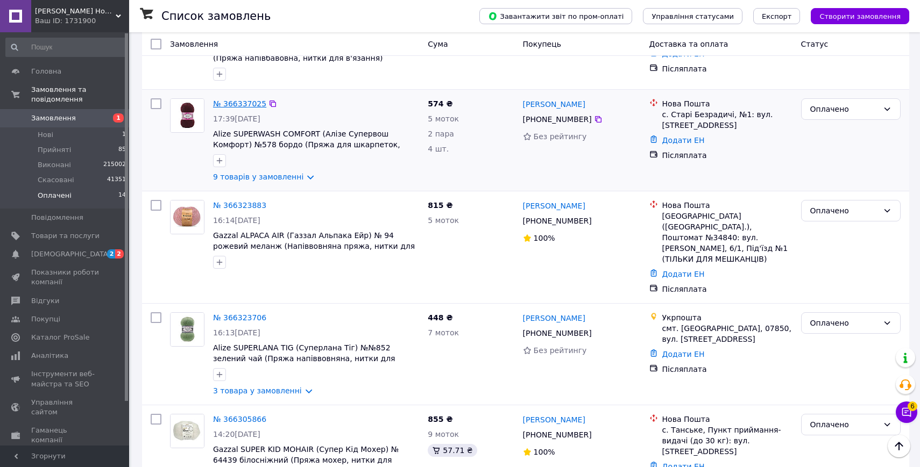
scroll to position [230, 0]
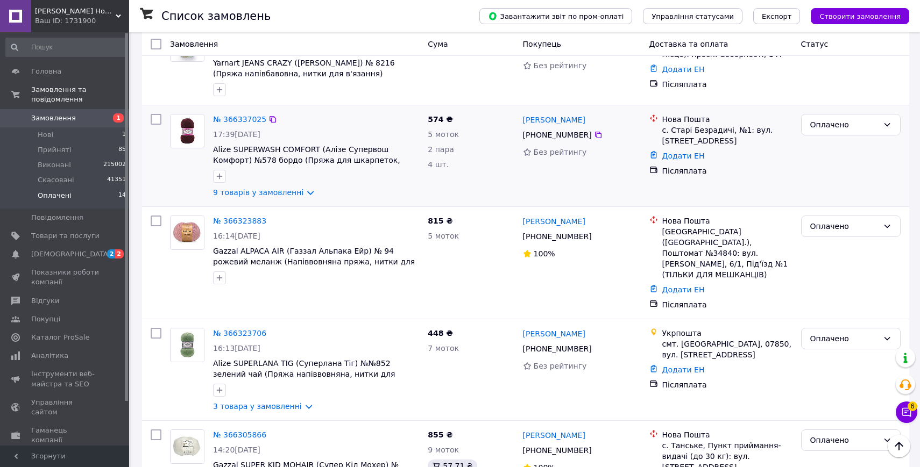
drag, startPoint x: 273, startPoint y: 108, endPoint x: 269, endPoint y: 96, distance: 12.6
click at [273, 115] on icon at bounding box center [272, 119] width 9 height 9
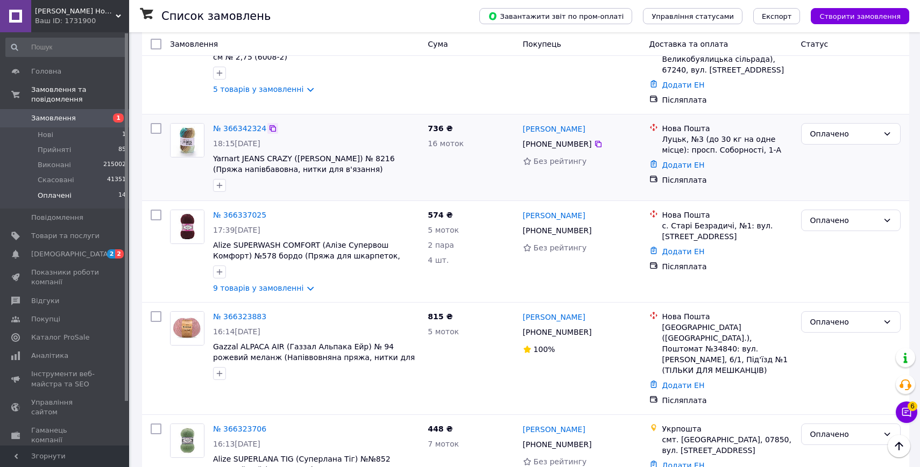
scroll to position [134, 0]
click at [270, 126] on icon at bounding box center [272, 129] width 6 height 6
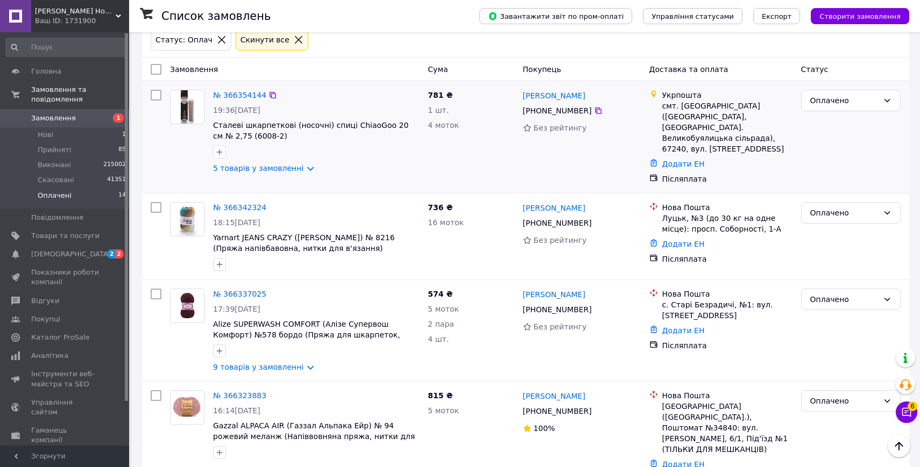
scroll to position [54, 0]
click at [270, 98] on icon at bounding box center [272, 96] width 9 height 9
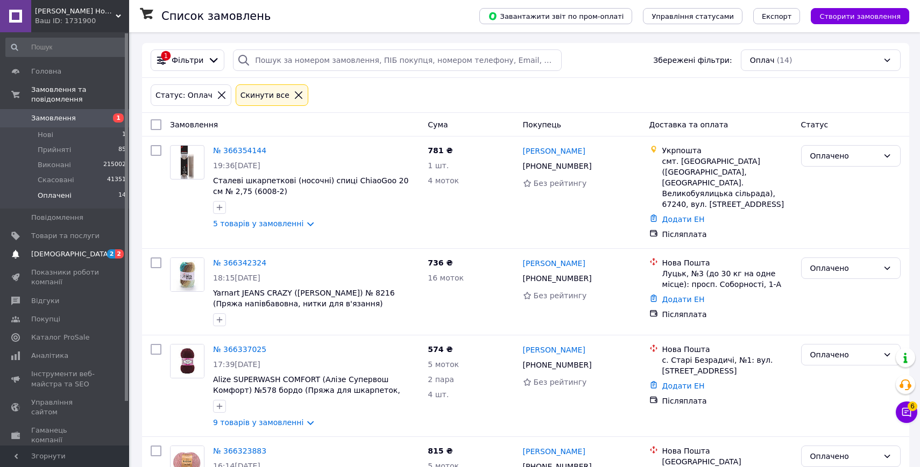
click at [52, 256] on span "[DEMOGRAPHIC_DATA]" at bounding box center [71, 255] width 80 height 10
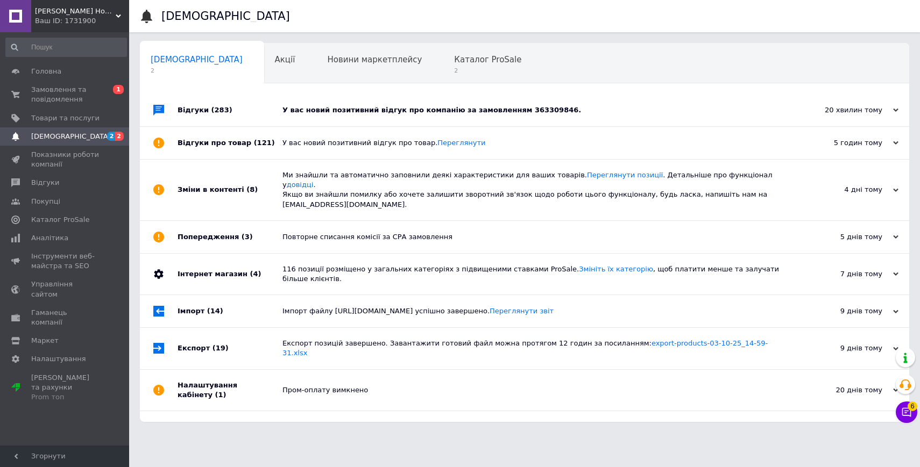
click at [337, 117] on div "У вас новий позитивний відгук про компанію за замовленням 363309846." at bounding box center [536, 110] width 508 height 32
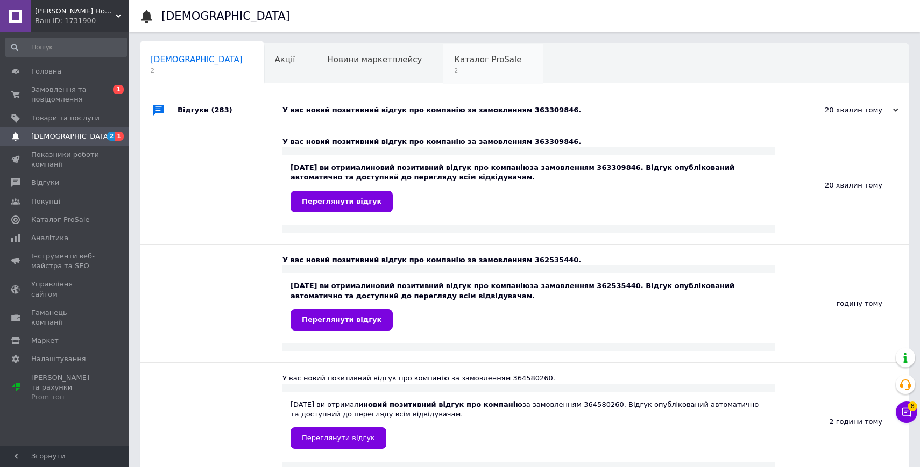
click at [443, 66] on div "Каталог ProSale 2" at bounding box center [493, 64] width 100 height 41
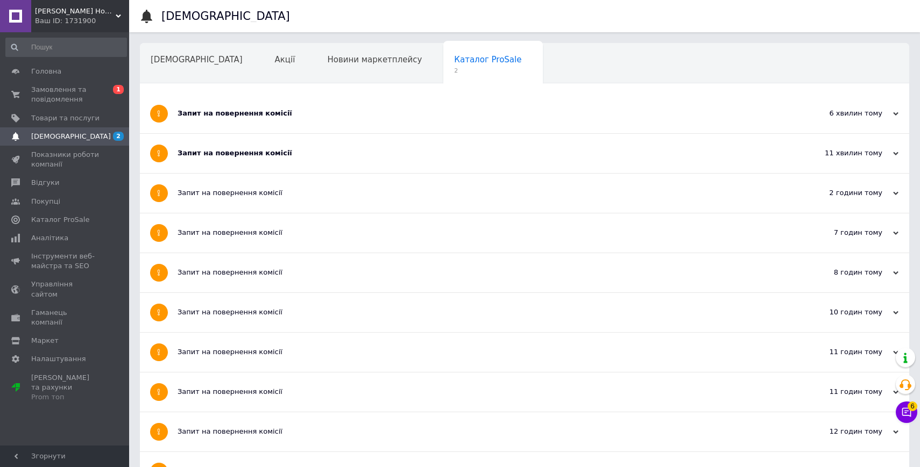
drag, startPoint x: 265, startPoint y: 152, endPoint x: 266, endPoint y: 145, distance: 7.2
click at [265, 152] on div "Запит на повернення комісії" at bounding box center [483, 153] width 613 height 10
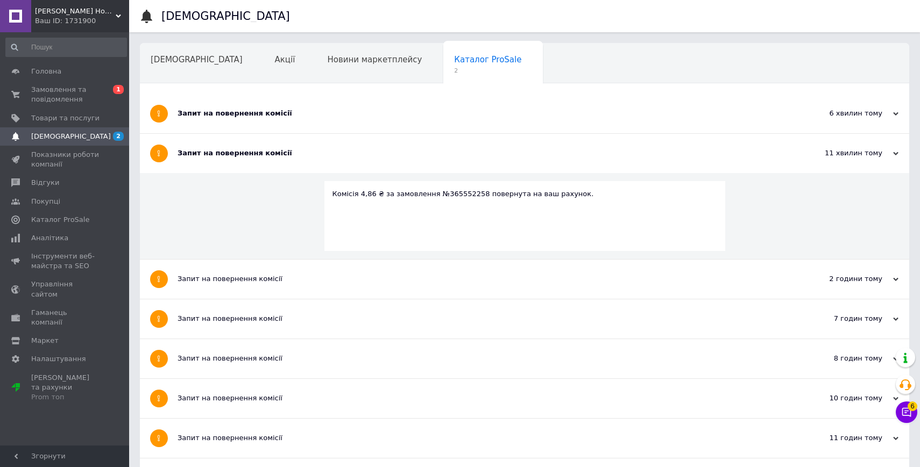
click at [264, 116] on div "Запит на повернення комісії" at bounding box center [483, 114] width 613 height 10
